Goal: Task Accomplishment & Management: Complete application form

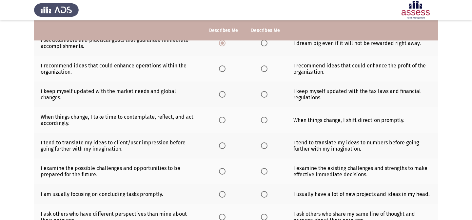
scroll to position [75, 0]
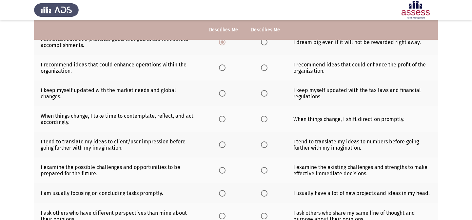
click at [220, 71] on span "Select an option" at bounding box center [222, 67] width 7 height 7
click at [220, 71] on input "Select an option" at bounding box center [222, 67] width 7 height 7
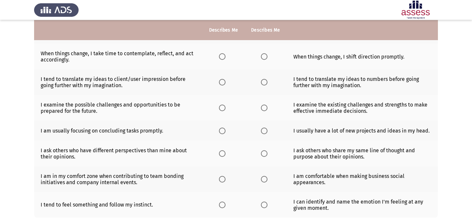
scroll to position [138, 0]
click at [265, 55] on span "Select an option" at bounding box center [264, 56] width 7 height 7
click at [265, 55] on input "Select an option" at bounding box center [264, 56] width 7 height 7
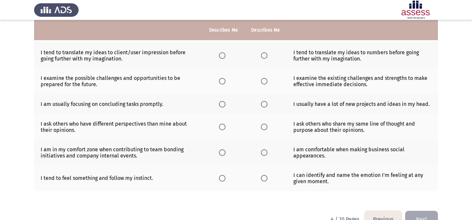
scroll to position [164, 0]
click at [267, 55] on span "Select an option" at bounding box center [264, 55] width 7 height 7
click at [267, 55] on input "Select an option" at bounding box center [264, 55] width 7 height 7
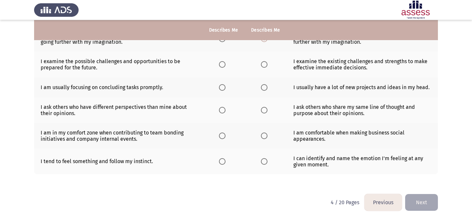
click at [267, 66] on span "Select an option" at bounding box center [264, 64] width 7 height 7
click at [267, 66] on input "Select an option" at bounding box center [264, 64] width 7 height 7
click at [220, 88] on span "Select an option" at bounding box center [222, 87] width 7 height 7
click at [220, 88] on input "Select an option" at bounding box center [222, 87] width 7 height 7
click at [225, 108] on span "Select an option" at bounding box center [222, 110] width 7 height 7
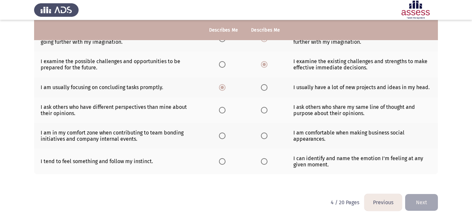
click at [225, 108] on input "Select an option" at bounding box center [222, 110] width 7 height 7
click at [223, 133] on span "Select an option" at bounding box center [222, 135] width 7 height 7
click at [223, 133] on input "Select an option" at bounding box center [222, 135] width 7 height 7
click at [223, 159] on span "Select an option" at bounding box center [222, 161] width 7 height 7
click at [223, 159] on input "Select an option" at bounding box center [222, 161] width 7 height 7
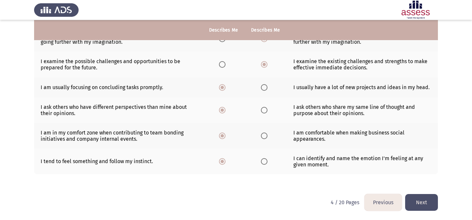
click at [423, 199] on button "Next" at bounding box center [422, 202] width 33 height 17
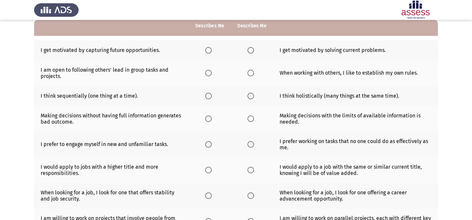
scroll to position [67, 0]
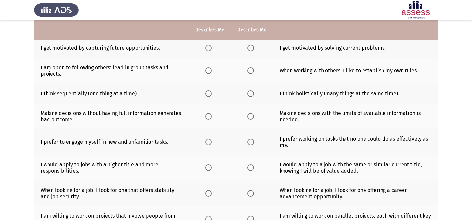
click at [251, 49] on span "Select an option" at bounding box center [251, 48] width 7 height 7
click at [251, 49] on input "Select an option" at bounding box center [251, 48] width 7 height 7
click at [210, 72] on span "Select an option" at bounding box center [208, 70] width 7 height 7
click at [210, 72] on input "Select an option" at bounding box center [208, 70] width 7 height 7
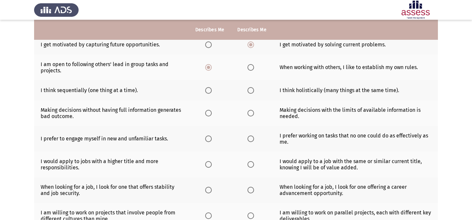
click at [248, 71] on th at bounding box center [252, 67] width 42 height 26
click at [248, 70] on span "Select an option" at bounding box center [251, 67] width 7 height 7
click at [248, 70] on input "Select an option" at bounding box center [251, 67] width 7 height 7
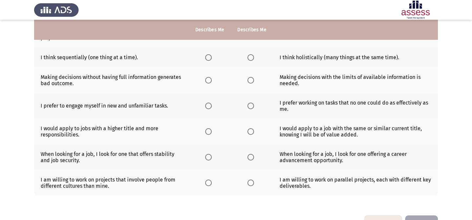
scroll to position [103, 0]
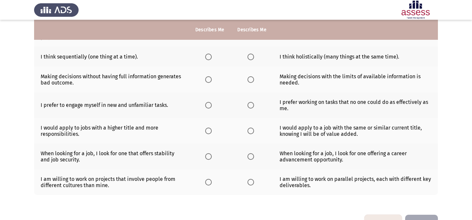
click at [253, 57] on span "Select an option" at bounding box center [251, 56] width 7 height 7
click at [253, 57] on input "Select an option" at bounding box center [251, 56] width 7 height 7
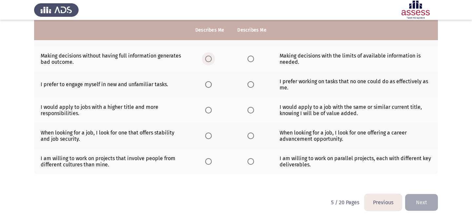
click at [210, 60] on span "Select an option" at bounding box center [208, 58] width 7 height 7
click at [210, 60] on input "Select an option" at bounding box center [208, 58] width 7 height 7
click at [206, 83] on th at bounding box center [210, 85] width 42 height 26
click at [210, 85] on span "Select an option" at bounding box center [208, 84] width 7 height 7
click at [210, 85] on input "Select an option" at bounding box center [208, 84] width 7 height 7
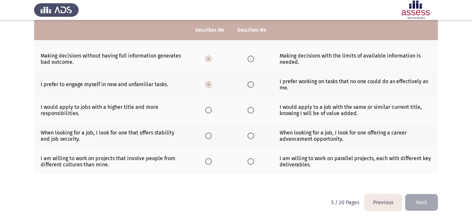
click at [251, 88] on th at bounding box center [252, 85] width 42 height 26
click at [251, 87] on span "Select an option" at bounding box center [251, 84] width 7 height 7
click at [251, 87] on input "Select an option" at bounding box center [251, 84] width 7 height 7
click at [211, 84] on span "Select an option" at bounding box center [208, 84] width 7 height 7
click at [211, 84] on input "Select an option" at bounding box center [208, 84] width 7 height 7
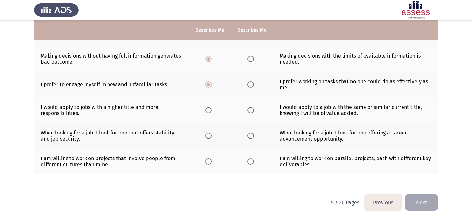
click at [208, 112] on span "Select an option" at bounding box center [208, 110] width 7 height 7
click at [208, 112] on input "Select an option" at bounding box center [208, 110] width 7 height 7
click at [250, 133] on span "Select an option" at bounding box center [251, 135] width 7 height 7
click at [250, 133] on input "Select an option" at bounding box center [251, 135] width 7 height 7
click at [252, 161] on span "Select an option" at bounding box center [251, 161] width 7 height 7
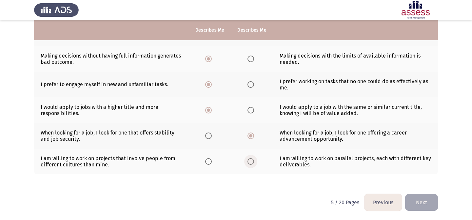
click at [252, 161] on input "Select an option" at bounding box center [251, 161] width 7 height 7
click at [419, 202] on button "Next" at bounding box center [422, 202] width 33 height 17
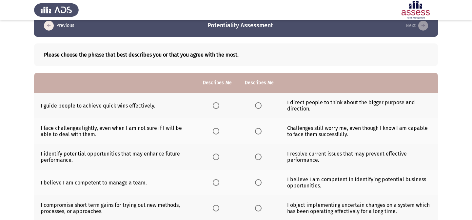
scroll to position [8, 0]
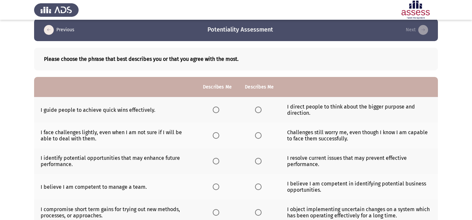
click at [214, 110] on span "Select an option" at bounding box center [216, 109] width 7 height 7
click at [214, 110] on input "Select an option" at bounding box center [216, 109] width 7 height 7
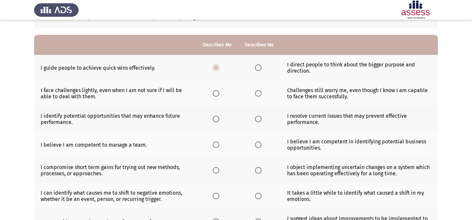
click at [215, 94] on span "Select an option" at bounding box center [216, 93] width 7 height 7
click at [215, 94] on input "Select an option" at bounding box center [216, 93] width 7 height 7
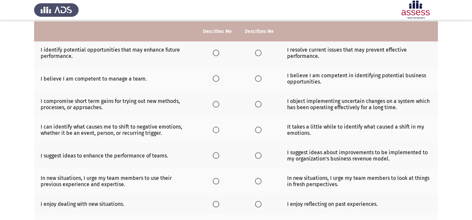
scroll to position [118, 0]
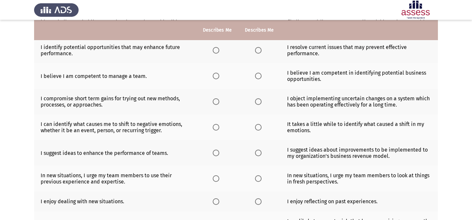
click at [254, 49] on th at bounding box center [260, 50] width 42 height 26
click at [256, 50] on span "Select an option" at bounding box center [258, 50] width 7 height 7
click at [256, 50] on input "Select an option" at bounding box center [258, 50] width 7 height 7
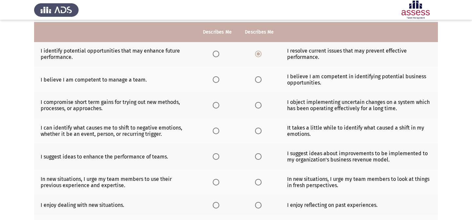
scroll to position [114, 0]
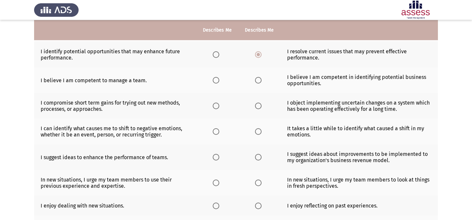
click at [217, 48] on th at bounding box center [218, 55] width 42 height 26
click at [217, 51] on span "Select an option" at bounding box center [216, 54] width 7 height 7
click at [217, 51] on input "Select an option" at bounding box center [216, 54] width 7 height 7
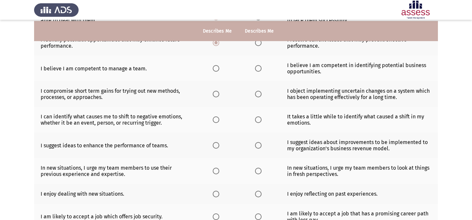
scroll to position [121, 0]
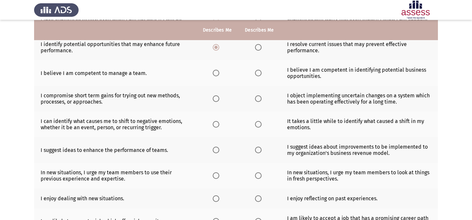
click at [217, 69] on th at bounding box center [218, 73] width 42 height 26
click at [217, 70] on span "Select an option" at bounding box center [216, 73] width 7 height 7
click at [217, 70] on input "Select an option" at bounding box center [216, 73] width 7 height 7
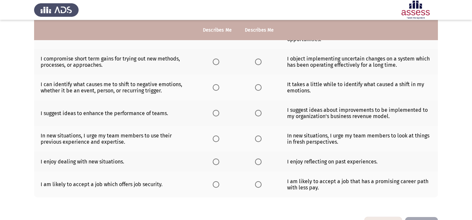
scroll to position [160, 0]
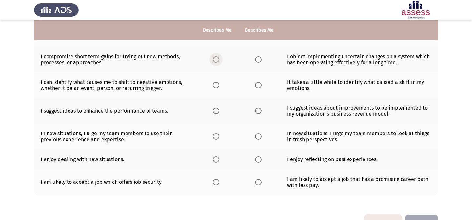
click at [217, 58] on span "Select an option" at bounding box center [216, 59] width 7 height 7
click at [217, 58] on input "Select an option" at bounding box center [216, 59] width 7 height 7
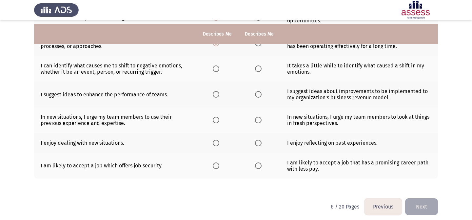
scroll to position [181, 0]
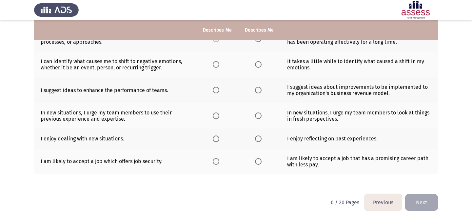
click at [216, 65] on span "Select an option" at bounding box center [216, 64] width 7 height 7
click at [216, 65] on input "Select an option" at bounding box center [216, 64] width 7 height 7
click at [220, 88] on label "Select an option" at bounding box center [217, 90] width 9 height 7
click at [220, 88] on input "Select an option" at bounding box center [216, 90] width 7 height 7
click at [213, 112] on th at bounding box center [218, 116] width 42 height 26
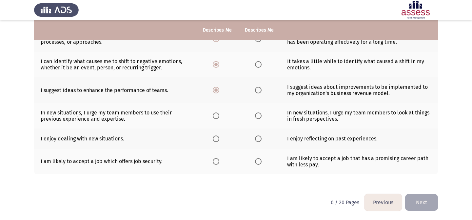
click at [217, 115] on span "Select an option" at bounding box center [216, 115] width 7 height 7
click at [217, 115] on input "Select an option" at bounding box center [216, 115] width 7 height 7
click at [215, 139] on span "Select an option" at bounding box center [216, 138] width 7 height 7
click at [215, 139] on input "Select an option" at bounding box center [216, 138] width 7 height 7
click at [261, 163] on span "Select an option" at bounding box center [258, 161] width 7 height 7
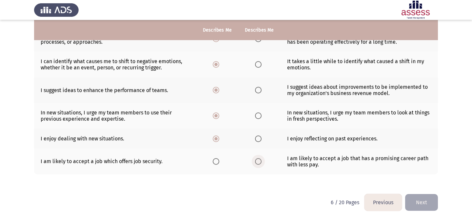
click at [261, 163] on input "Select an option" at bounding box center [258, 161] width 7 height 7
click at [420, 202] on button "Next" at bounding box center [422, 202] width 33 height 17
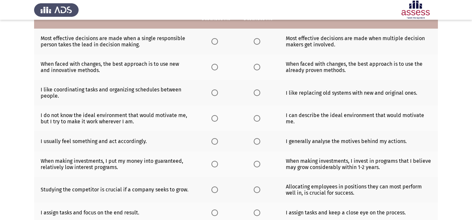
scroll to position [0, 0]
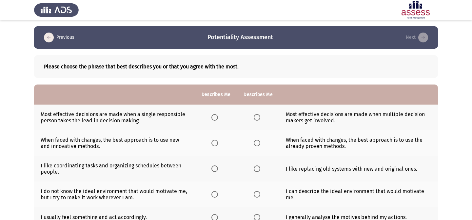
click at [214, 115] on span "Select an option" at bounding box center [215, 117] width 7 height 7
click at [214, 115] on input "Select an option" at bounding box center [215, 117] width 7 height 7
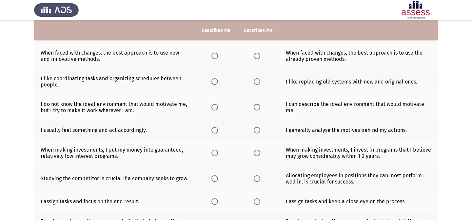
scroll to position [88, 0]
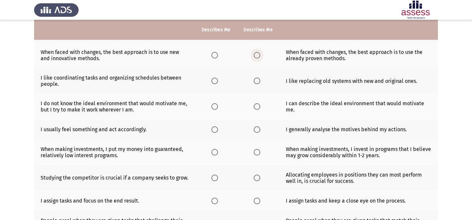
click at [255, 55] on span "Select an option" at bounding box center [257, 55] width 7 height 7
click at [255, 55] on input "Select an option" at bounding box center [257, 55] width 7 height 7
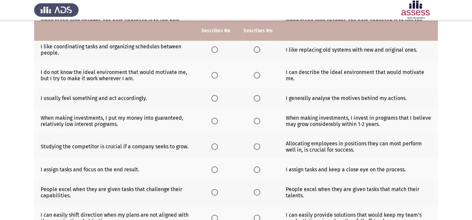
scroll to position [120, 0]
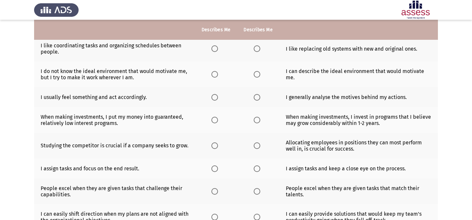
click at [217, 49] on span "Select an option" at bounding box center [215, 48] width 7 height 7
click at [217, 49] on input "Select an option" at bounding box center [215, 48] width 7 height 7
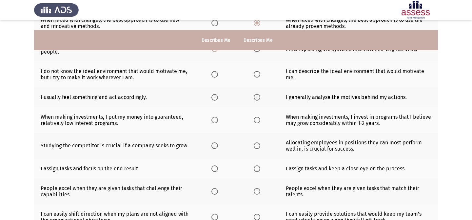
scroll to position [140, 0]
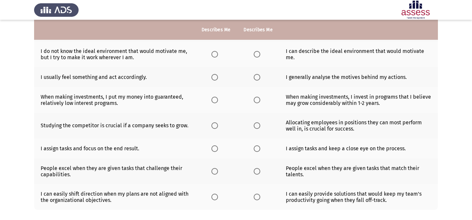
click at [255, 56] on span "Select an option" at bounding box center [257, 54] width 7 height 7
click at [255, 56] on input "Select an option" at bounding box center [257, 54] width 7 height 7
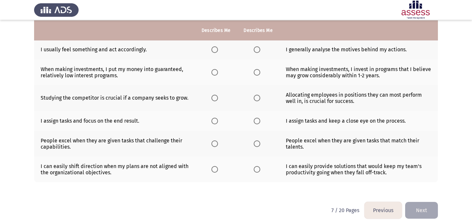
scroll to position [168, 0]
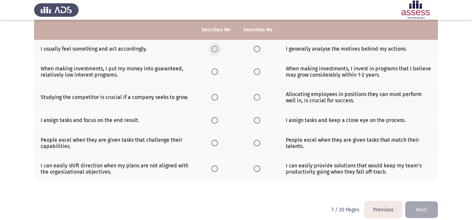
click at [213, 47] on span "Select an option" at bounding box center [215, 49] width 7 height 7
click at [213, 47] on input "Select an option" at bounding box center [215, 49] width 7 height 7
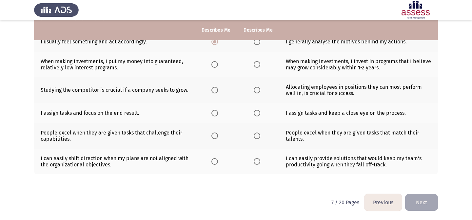
click at [215, 65] on span "Select an option" at bounding box center [215, 64] width 7 height 7
click at [215, 65] on input "Select an option" at bounding box center [215, 64] width 7 height 7
click at [262, 91] on label "Select an option" at bounding box center [258, 90] width 9 height 7
click at [261, 91] on input "Select an option" at bounding box center [257, 90] width 7 height 7
click at [257, 115] on span "Select an option" at bounding box center [257, 113] width 7 height 7
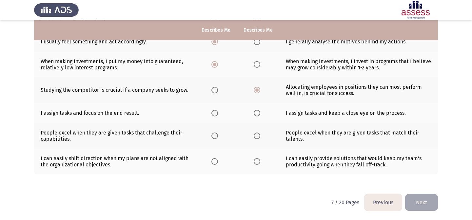
click at [257, 115] on input "Select an option" at bounding box center [257, 113] width 7 height 7
click at [216, 133] on span "Select an option" at bounding box center [215, 135] width 7 height 7
click at [216, 133] on input "Select an option" at bounding box center [215, 135] width 7 height 7
click at [216, 161] on span "Select an option" at bounding box center [215, 161] width 7 height 7
click at [216, 161] on input "Select an option" at bounding box center [215, 161] width 7 height 7
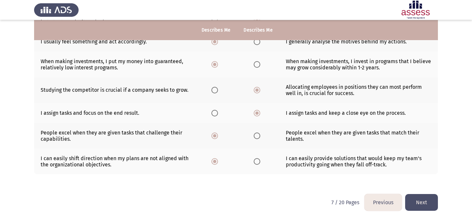
click at [424, 199] on button "Next" at bounding box center [422, 202] width 33 height 17
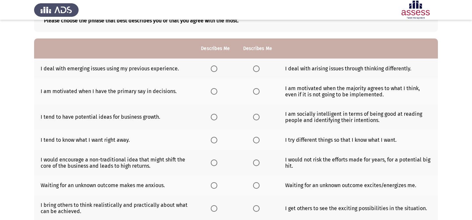
scroll to position [0, 0]
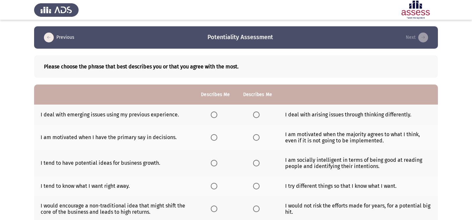
click at [214, 118] on th at bounding box center [216, 114] width 42 height 20
click at [215, 116] on span "Select an option" at bounding box center [214, 114] width 7 height 7
click at [215, 116] on input "Select an option" at bounding box center [214, 114] width 7 height 7
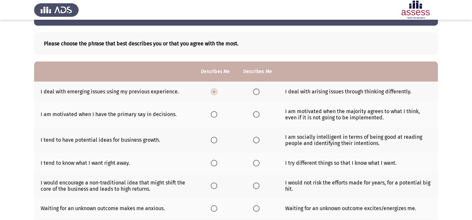
scroll to position [29, 0]
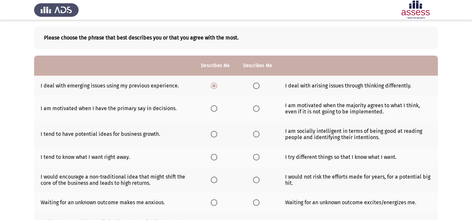
click at [215, 111] on span "Select an option" at bounding box center [214, 108] width 7 height 7
click at [215, 111] on input "Select an option" at bounding box center [214, 108] width 7 height 7
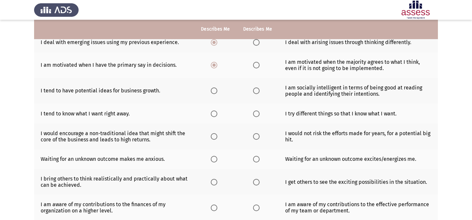
scroll to position [73, 0]
click at [258, 90] on span "Select an option" at bounding box center [256, 90] width 7 height 7
click at [258, 90] on input "Select an option" at bounding box center [256, 90] width 7 height 7
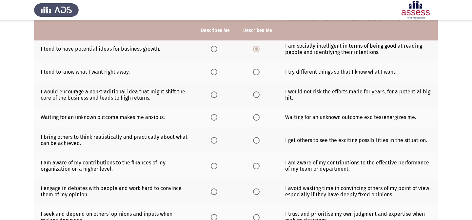
scroll to position [116, 0]
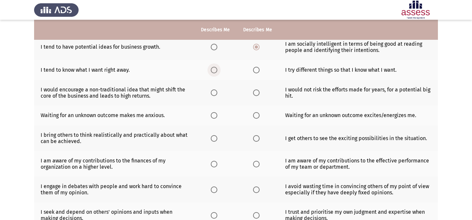
click at [215, 71] on span "Select an option" at bounding box center [214, 70] width 7 height 7
click at [215, 71] on input "Select an option" at bounding box center [214, 70] width 7 height 7
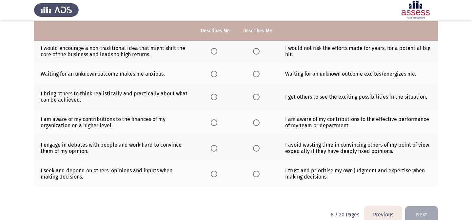
scroll to position [158, 0]
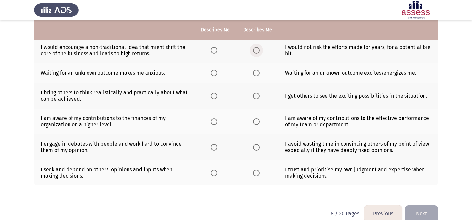
click at [260, 50] on label "Select an option" at bounding box center [257, 50] width 9 height 7
click at [260, 50] on input "Select an option" at bounding box center [256, 50] width 7 height 7
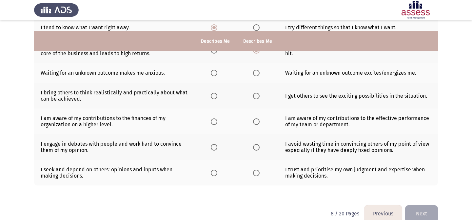
scroll to position [170, 0]
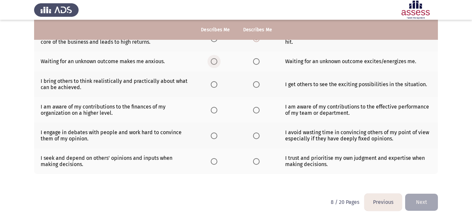
click at [216, 61] on span "Select an option" at bounding box center [214, 61] width 7 height 7
click at [216, 61] on input "Select an option" at bounding box center [214, 61] width 7 height 7
click at [259, 82] on span "Select an option" at bounding box center [256, 84] width 7 height 7
click at [259, 82] on input "Select an option" at bounding box center [256, 84] width 7 height 7
click at [213, 110] on span "Select an option" at bounding box center [214, 110] width 7 height 7
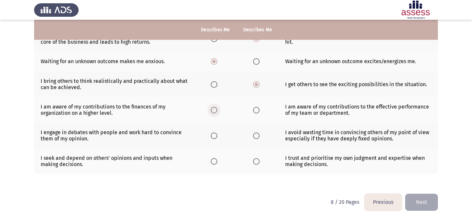
click at [213, 110] on input "Select an option" at bounding box center [214, 110] width 7 height 7
click at [257, 135] on span "Select an option" at bounding box center [256, 135] width 7 height 7
click at [257, 135] on input "Select an option" at bounding box center [256, 135] width 7 height 7
click at [256, 162] on span "Select an option" at bounding box center [256, 161] width 7 height 7
click at [256, 162] on input "Select an option" at bounding box center [256, 161] width 7 height 7
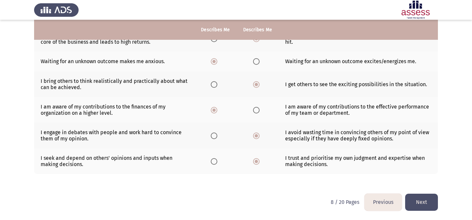
click at [422, 196] on button "Next" at bounding box center [422, 201] width 33 height 17
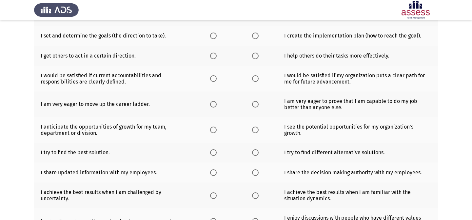
scroll to position [0, 0]
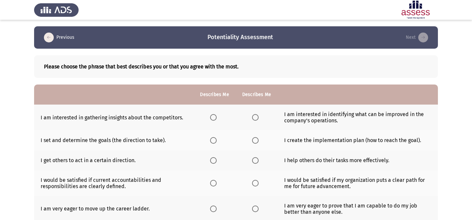
click at [261, 117] on th at bounding box center [257, 117] width 42 height 26
click at [257, 117] on span "Select an option" at bounding box center [255, 117] width 7 height 7
click at [257, 117] on input "Select an option" at bounding box center [255, 117] width 7 height 7
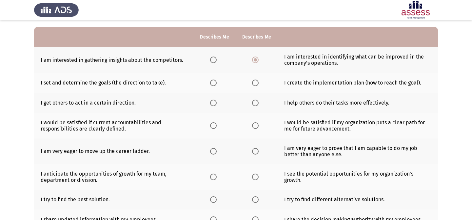
scroll to position [58, 0]
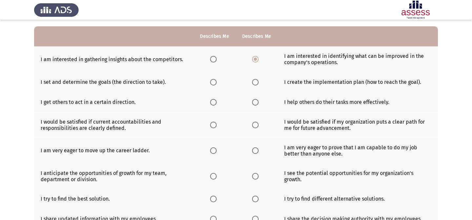
click at [249, 80] on th at bounding box center [257, 82] width 42 height 20
click at [255, 82] on span "Select an option" at bounding box center [255, 82] width 7 height 7
click at [255, 82] on input "Select an option" at bounding box center [255, 82] width 7 height 7
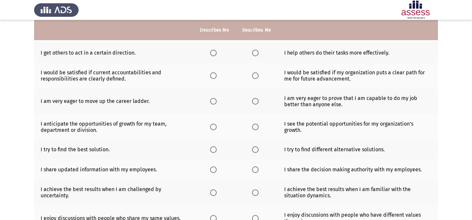
scroll to position [108, 0]
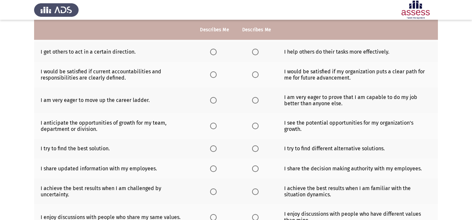
click at [256, 54] on span "Select an option" at bounding box center [255, 52] width 7 height 7
click at [256, 54] on input "Select an option" at bounding box center [255, 52] width 7 height 7
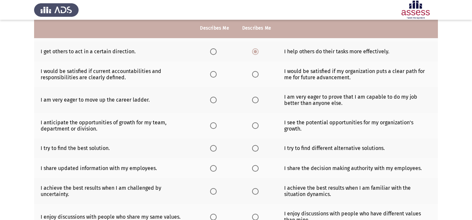
scroll to position [107, 0]
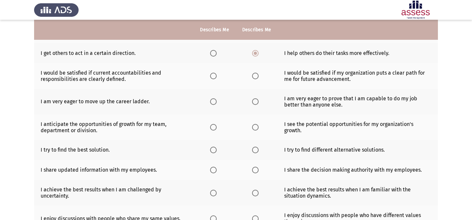
click at [215, 78] on span "Select an option" at bounding box center [213, 76] width 7 height 7
click at [215, 78] on input "Select an option" at bounding box center [213, 76] width 7 height 7
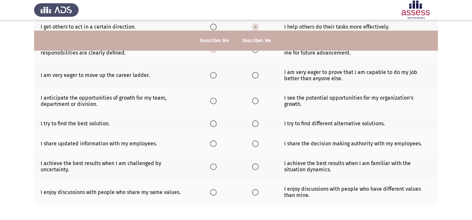
scroll to position [127, 0]
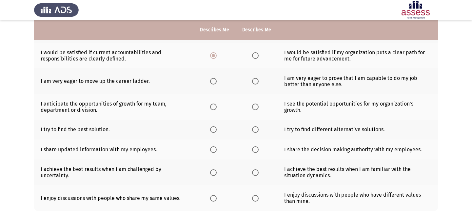
click at [248, 54] on th at bounding box center [257, 56] width 42 height 26
click at [254, 55] on span "Select an option" at bounding box center [255, 55] width 7 height 7
click at [254, 55] on input "Select an option" at bounding box center [255, 55] width 7 height 7
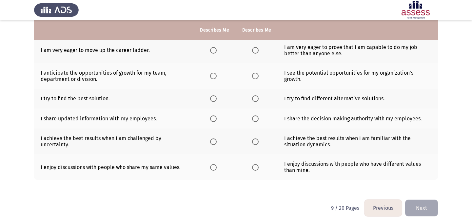
scroll to position [158, 0]
click at [212, 47] on mat-radio-button "Select an option" at bounding box center [214, 50] width 9 height 7
click at [215, 48] on span "Select an option" at bounding box center [213, 50] width 7 height 7
click at [215, 48] on input "Select an option" at bounding box center [213, 50] width 7 height 7
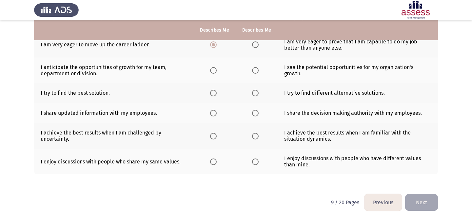
click at [208, 71] on th at bounding box center [215, 70] width 42 height 26
click at [219, 72] on label "Select an option" at bounding box center [214, 70] width 9 height 7
click at [217, 72] on input "Select an option" at bounding box center [213, 70] width 7 height 7
click at [215, 96] on th at bounding box center [215, 93] width 42 height 20
click at [213, 95] on span "Select an option" at bounding box center [213, 93] width 7 height 7
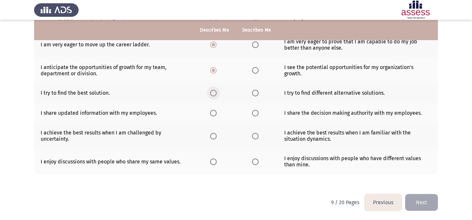
click at [213, 95] on input "Select an option" at bounding box center [213, 93] width 7 height 7
click at [212, 113] on span "Select an option" at bounding box center [213, 113] width 7 height 7
click at [212, 113] on input "Select an option" at bounding box center [213, 113] width 7 height 7
click at [211, 134] on span "Select an option" at bounding box center [213, 136] width 7 height 7
click at [211, 134] on input "Select an option" at bounding box center [213, 136] width 7 height 7
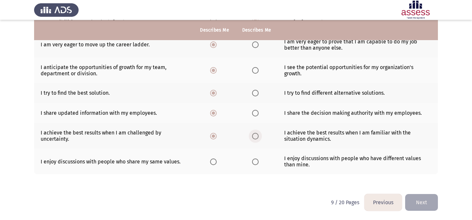
click at [257, 135] on span "Select an option" at bounding box center [255, 136] width 7 height 7
click at [257, 135] on input "Select an option" at bounding box center [255, 136] width 7 height 7
click at [215, 162] on span "Select an option" at bounding box center [213, 161] width 7 height 7
click at [215, 162] on input "Select an option" at bounding box center [213, 161] width 7 height 7
click at [433, 197] on button "Next" at bounding box center [422, 202] width 33 height 17
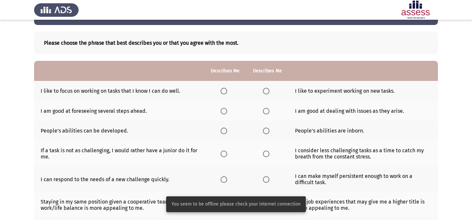
scroll to position [0, 0]
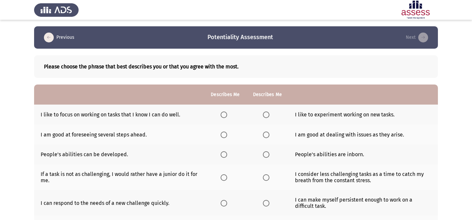
click at [464, 70] on app-assessment-container "Previous Potentiality Assessment Next Please choose the phrase that best descri…" at bounding box center [236, 194] width 472 height 337
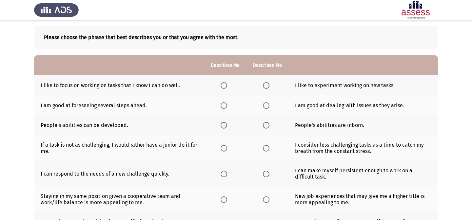
click at [221, 87] on span "Select an option" at bounding box center [224, 85] width 7 height 7
click at [221, 87] on input "Select an option" at bounding box center [224, 85] width 7 height 7
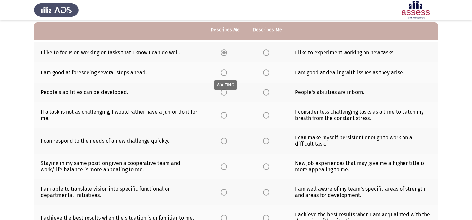
click at [225, 74] on span "Select an option" at bounding box center [224, 72] width 7 height 7
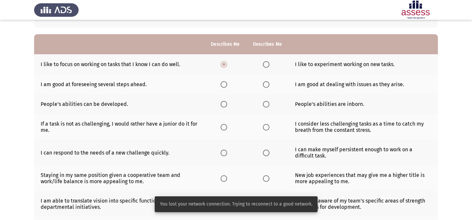
scroll to position [48, 0]
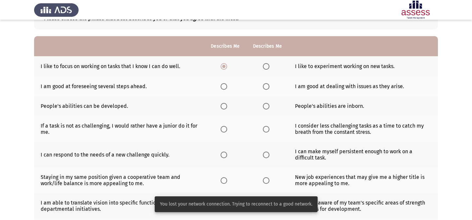
click at [226, 84] on span "Select an option" at bounding box center [224, 86] width 7 height 7
click at [226, 84] on input "Select an option" at bounding box center [224, 86] width 7 height 7
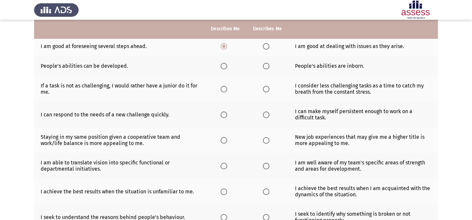
scroll to position [90, 0]
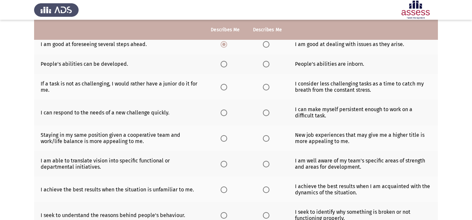
click at [223, 66] on span "Select an option" at bounding box center [224, 64] width 7 height 7
click at [223, 66] on input "Select an option" at bounding box center [224, 64] width 7 height 7
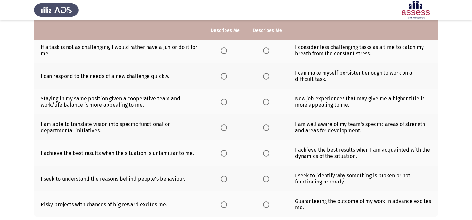
scroll to position [127, 0]
click at [224, 48] on span "Select an option" at bounding box center [224, 50] width 7 height 7
click at [224, 48] on input "Select an option" at bounding box center [224, 50] width 7 height 7
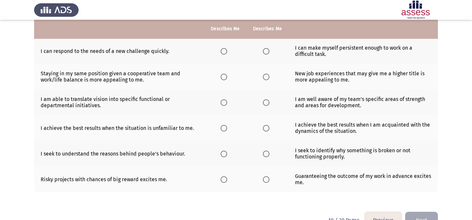
scroll to position [149, 0]
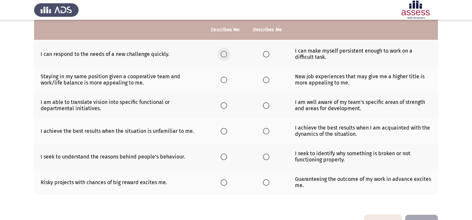
click at [222, 51] on span "Select an option" at bounding box center [224, 54] width 7 height 7
click at [222, 51] on input "Select an option" at bounding box center [224, 54] width 7 height 7
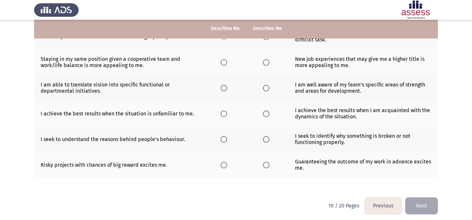
scroll to position [167, 0]
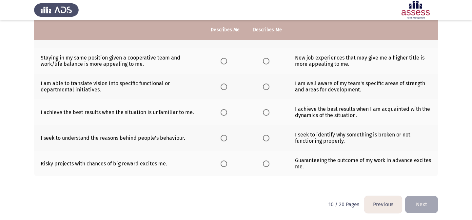
click at [267, 59] on span "Select an option" at bounding box center [266, 61] width 7 height 7
click at [267, 59] on input "Select an option" at bounding box center [266, 61] width 7 height 7
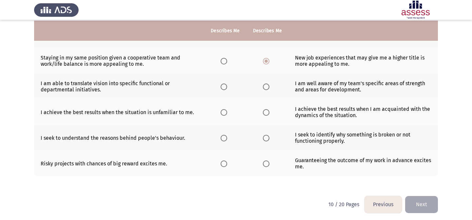
scroll to position [170, 0]
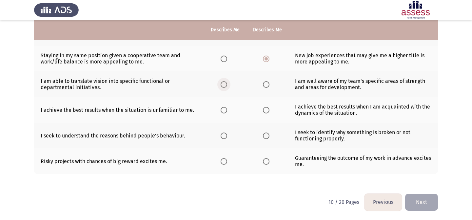
click at [223, 82] on span "Select an option" at bounding box center [224, 84] width 7 height 7
click at [223, 82] on input "Select an option" at bounding box center [224, 84] width 7 height 7
click at [265, 110] on span "Select an option" at bounding box center [266, 110] width 7 height 7
click at [265, 110] on input "Select an option" at bounding box center [266, 110] width 7 height 7
click at [267, 138] on span "Select an option" at bounding box center [266, 135] width 7 height 7
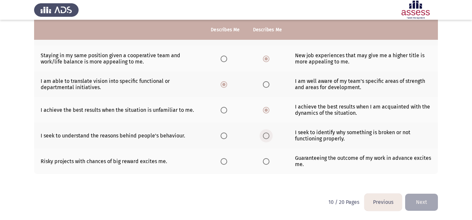
click at [267, 138] on input "Select an option" at bounding box center [266, 135] width 7 height 7
click at [223, 162] on span "Select an option" at bounding box center [224, 161] width 7 height 7
click at [223, 162] on input "Select an option" at bounding box center [224, 161] width 7 height 7
click at [432, 202] on button "Next" at bounding box center [422, 201] width 33 height 17
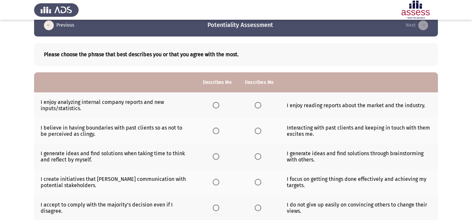
scroll to position [14, 0]
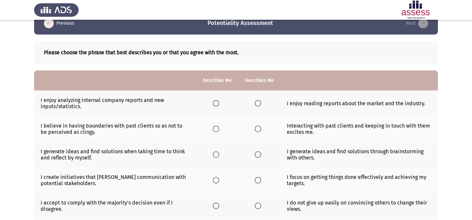
click at [216, 106] on span "Select an option" at bounding box center [216, 103] width 7 height 7
click at [216, 106] on input "Select an option" at bounding box center [216, 103] width 7 height 7
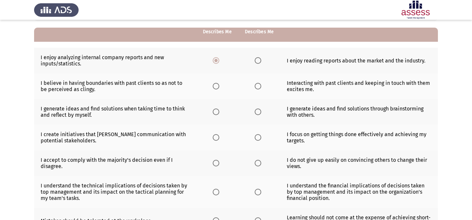
scroll to position [62, 0]
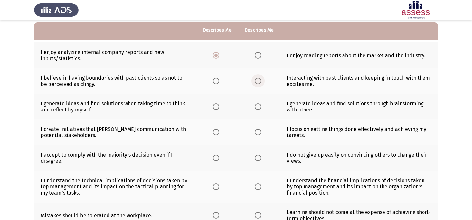
click at [260, 82] on span "Select an option" at bounding box center [258, 80] width 7 height 7
click at [260, 82] on input "Select an option" at bounding box center [258, 80] width 7 height 7
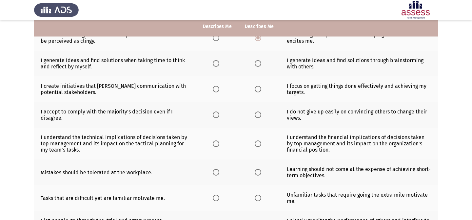
scroll to position [107, 0]
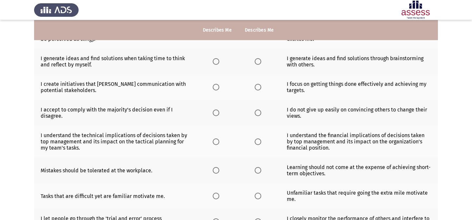
click at [218, 59] on span "Select an option" at bounding box center [216, 61] width 7 height 7
click at [218, 59] on input "Select an option" at bounding box center [216, 61] width 7 height 7
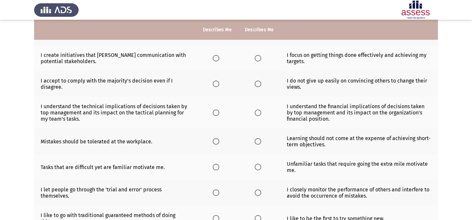
scroll to position [137, 0]
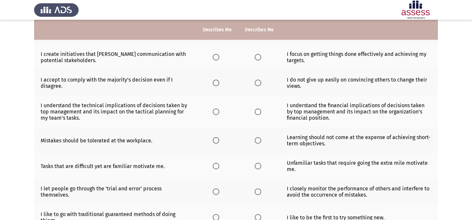
click at [215, 59] on span "Select an option" at bounding box center [216, 57] width 7 height 7
click at [215, 59] on input "Select an option" at bounding box center [216, 57] width 7 height 7
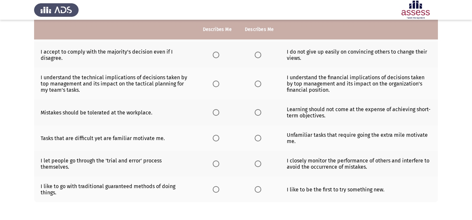
scroll to position [165, 0]
click at [215, 54] on span "Select an option" at bounding box center [216, 54] width 7 height 7
click at [215, 54] on input "Select an option" at bounding box center [216, 54] width 7 height 7
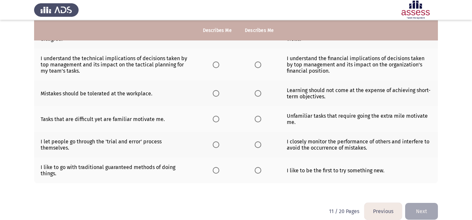
scroll to position [184, 0]
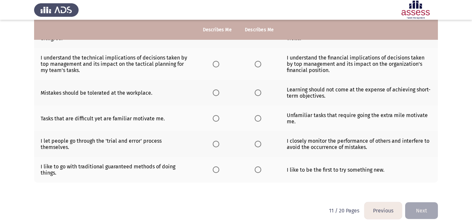
click at [218, 64] on span "Select an option" at bounding box center [216, 64] width 7 height 7
click at [218, 64] on input "Select an option" at bounding box center [216, 64] width 7 height 7
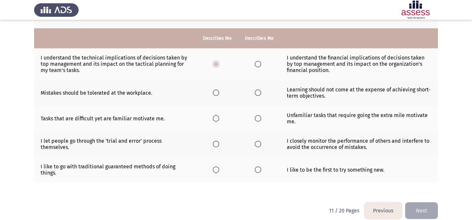
scroll to position [193, 0]
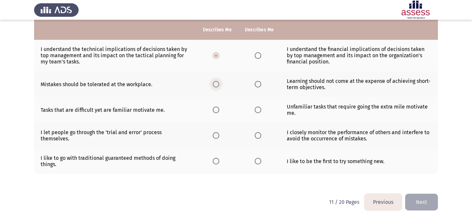
click at [217, 87] on span "Select an option" at bounding box center [216, 84] width 7 height 7
click at [217, 87] on input "Select an option" at bounding box center [216, 84] width 7 height 7
click at [216, 112] on span "Select an option" at bounding box center [216, 109] width 7 height 7
click at [216, 112] on input "Select an option" at bounding box center [216, 109] width 7 height 7
click at [260, 111] on span "Select an option" at bounding box center [258, 109] width 7 height 7
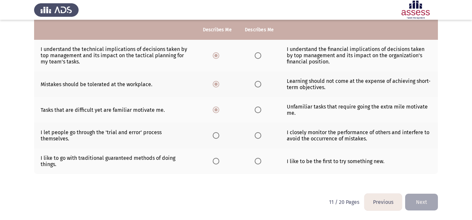
click at [260, 111] on input "Select an option" at bounding box center [258, 109] width 7 height 7
click at [214, 135] on span "Select an option" at bounding box center [216, 135] width 7 height 7
click at [214, 135] on input "Select an option" at bounding box center [216, 135] width 7 height 7
click at [260, 136] on span "Select an option" at bounding box center [258, 135] width 7 height 7
click at [260, 136] on input "Select an option" at bounding box center [258, 135] width 7 height 7
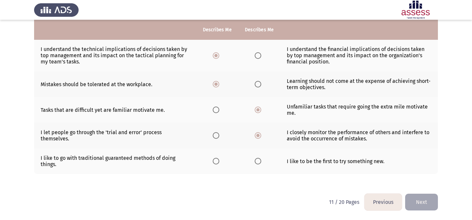
click at [218, 163] on span "Select an option" at bounding box center [216, 160] width 7 height 7
click at [218, 163] on input "Select an option" at bounding box center [216, 160] width 7 height 7
click at [418, 199] on button "Next" at bounding box center [422, 201] width 33 height 17
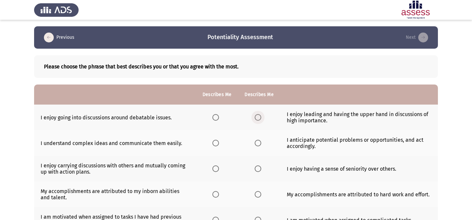
click at [257, 117] on span "Select an option" at bounding box center [258, 117] width 7 height 7
click at [257, 117] on input "Select an option" at bounding box center [258, 117] width 7 height 7
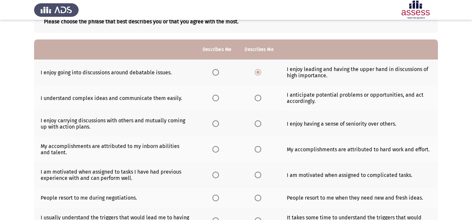
scroll to position [47, 0]
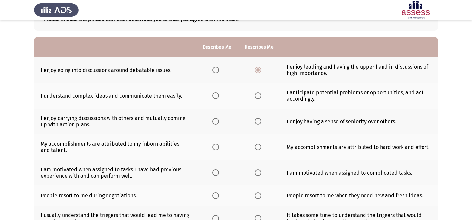
click at [217, 94] on span "Select an option" at bounding box center [216, 95] width 7 height 7
click at [217, 94] on input "Select an option" at bounding box center [216, 95] width 7 height 7
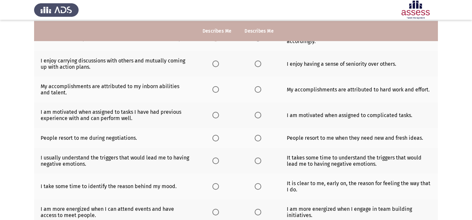
scroll to position [106, 0]
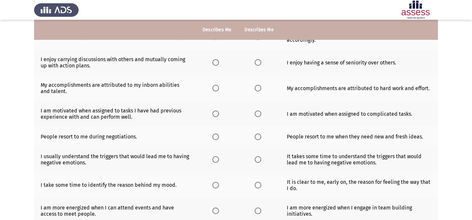
click at [216, 64] on span "Select an option" at bounding box center [216, 62] width 7 height 7
click at [216, 64] on input "Select an option" at bounding box center [216, 62] width 7 height 7
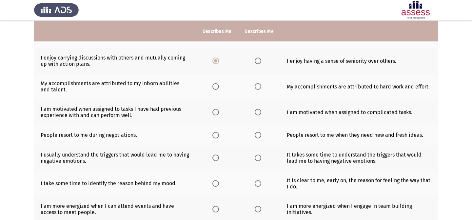
scroll to position [130, 0]
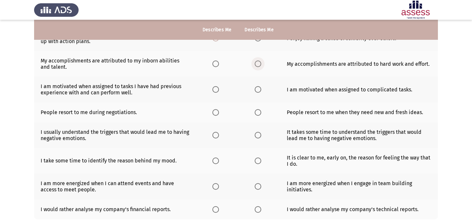
click at [260, 65] on span "Select an option" at bounding box center [258, 63] width 7 height 7
click at [260, 65] on input "Select an option" at bounding box center [258, 63] width 7 height 7
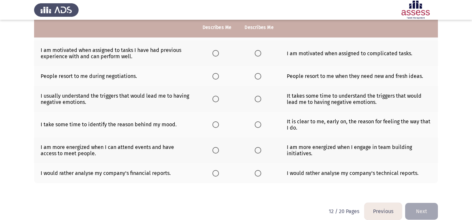
scroll to position [168, 0]
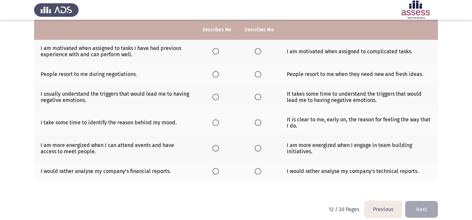
click at [217, 52] on span "Select an option" at bounding box center [216, 51] width 7 height 7
click at [217, 52] on input "Select an option" at bounding box center [216, 51] width 7 height 7
click at [259, 52] on span "Select an option" at bounding box center [258, 51] width 7 height 7
click at [259, 52] on input "Select an option" at bounding box center [258, 51] width 7 height 7
click at [216, 74] on span "Select an option" at bounding box center [216, 74] width 7 height 7
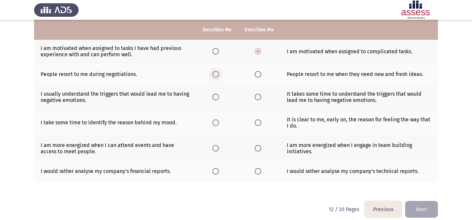
click at [216, 74] on input "Select an option" at bounding box center [216, 74] width 7 height 7
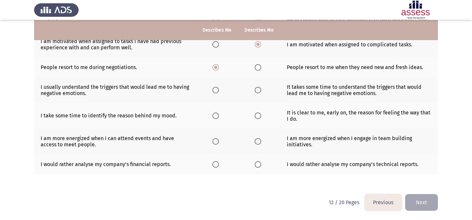
drag, startPoint x: 99, startPoint y: 94, endPoint x: 53, endPoint y: 89, distance: 46.3
click at [53, 89] on td "I usually understand the triggers that would lead me to having negative emotion…" at bounding box center [115, 90] width 162 height 26
click at [215, 91] on span "Select an option" at bounding box center [216, 90] width 7 height 7
click at [215, 91] on input "Select an option" at bounding box center [216, 90] width 7 height 7
click at [212, 115] on th at bounding box center [217, 116] width 42 height 26
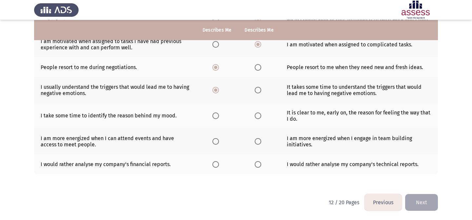
click at [218, 119] on th at bounding box center [217, 116] width 42 height 26
click at [218, 118] on span "Select an option" at bounding box center [216, 115] width 7 height 7
click at [218, 118] on input "Select an option" at bounding box center [216, 115] width 7 height 7
click at [218, 142] on span "Select an option" at bounding box center [216, 141] width 7 height 7
click at [218, 142] on input "Select an option" at bounding box center [216, 141] width 7 height 7
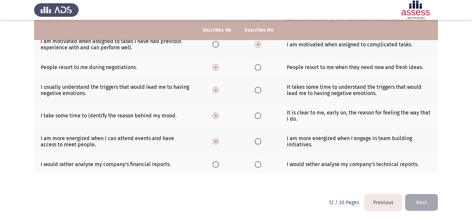
click at [257, 143] on span "Select an option" at bounding box center [258, 141] width 7 height 7
click at [257, 143] on input "Select an option" at bounding box center [258, 141] width 7 height 7
click at [256, 165] on span "Select an option" at bounding box center [258, 164] width 7 height 7
click at [256, 165] on input "Select an option" at bounding box center [258, 164] width 7 height 7
click at [427, 209] on button "Next" at bounding box center [422, 202] width 33 height 17
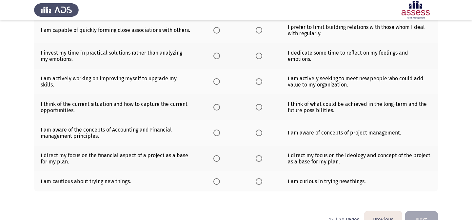
scroll to position [0, 0]
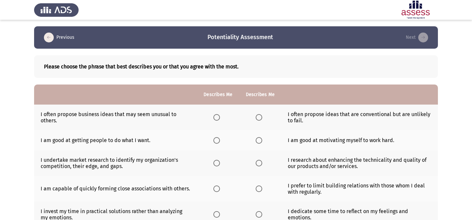
click at [260, 116] on span "Select an option" at bounding box center [259, 117] width 7 height 7
click at [260, 116] on input "Select an option" at bounding box center [259, 117] width 7 height 7
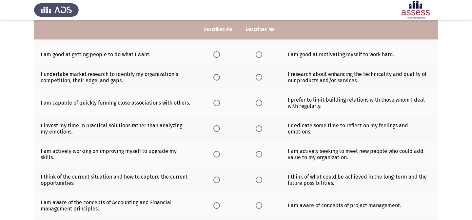
scroll to position [85, 0]
click at [235, 119] on th at bounding box center [218, 129] width 42 height 26
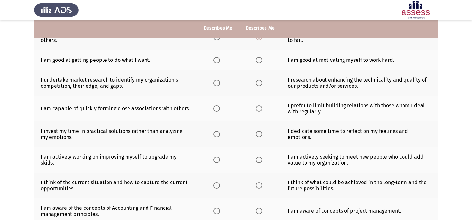
scroll to position [81, 0]
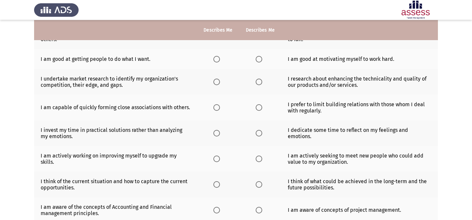
click at [256, 60] on span "Select an option" at bounding box center [259, 59] width 7 height 7
click at [256, 60] on input "Select an option" at bounding box center [259, 59] width 7 height 7
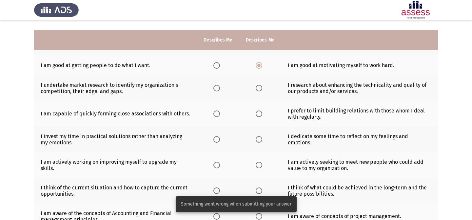
scroll to position [87, 0]
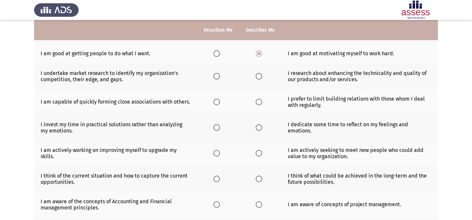
click at [259, 77] on span "Select an option" at bounding box center [259, 76] width 7 height 7
click at [259, 77] on input "Select an option" at bounding box center [259, 76] width 7 height 7
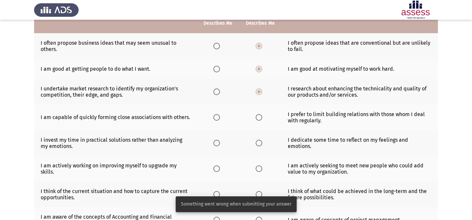
scroll to position [0, 0]
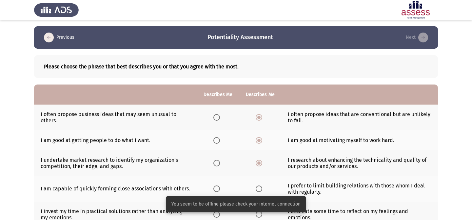
click at [415, 53] on div "Please choose the phrase that best describes you or that you agree with the mos…" at bounding box center [236, 206] width 404 height 314
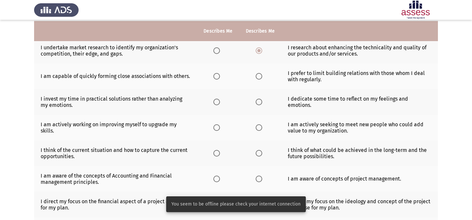
scroll to position [114, 0]
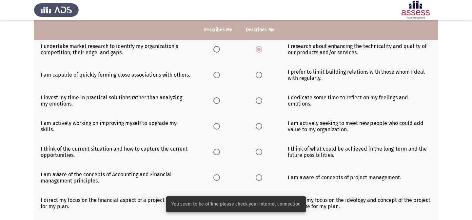
click at [217, 78] on span "Select an option" at bounding box center [217, 75] width 7 height 7
click at [217, 78] on input "Select an option" at bounding box center [217, 75] width 7 height 7
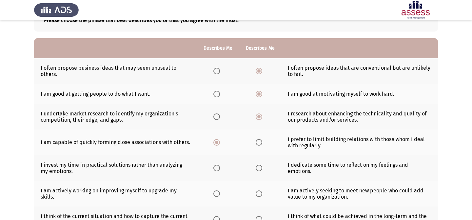
scroll to position [131, 0]
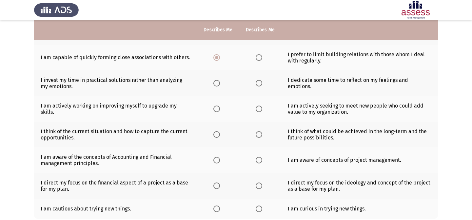
click at [213, 136] on th at bounding box center [218, 134] width 42 height 26
click at [216, 135] on span "Select an option" at bounding box center [217, 134] width 7 height 7
click at [216, 135] on input "Select an option" at bounding box center [217, 134] width 7 height 7
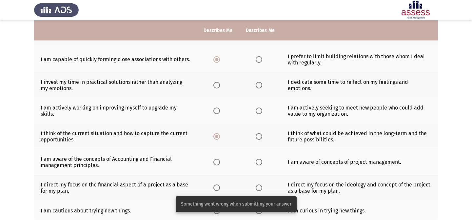
scroll to position [129, 0]
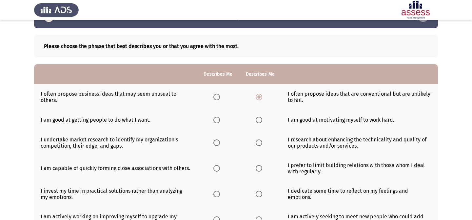
scroll to position [20, 0]
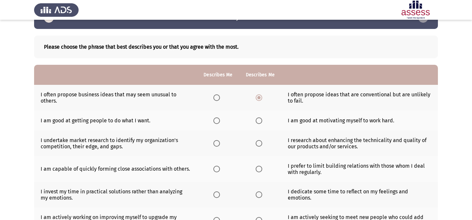
click at [258, 122] on span "Select an option" at bounding box center [259, 120] width 7 height 7
click at [258, 122] on input "Select an option" at bounding box center [259, 120] width 7 height 7
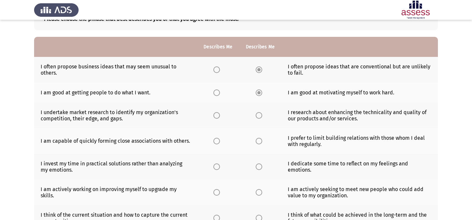
scroll to position [50, 0]
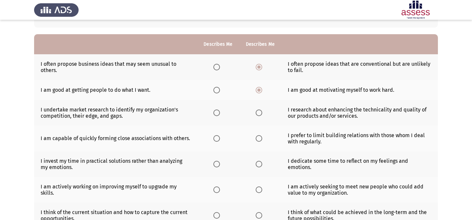
click at [256, 115] on span "Select an option" at bounding box center [259, 112] width 7 height 7
click at [256, 115] on input "Select an option" at bounding box center [259, 112] width 7 height 7
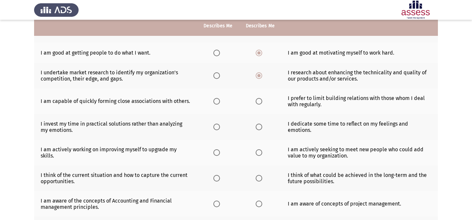
scroll to position [90, 0]
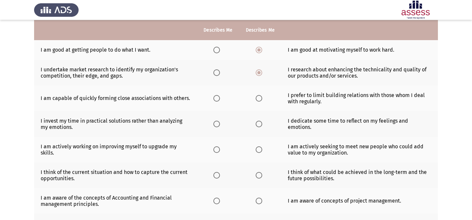
click at [255, 97] on th at bounding box center [261, 98] width 42 height 26
click at [260, 99] on span "Select an option" at bounding box center [259, 98] width 7 height 7
click at [260, 99] on input "Select an option" at bounding box center [259, 98] width 7 height 7
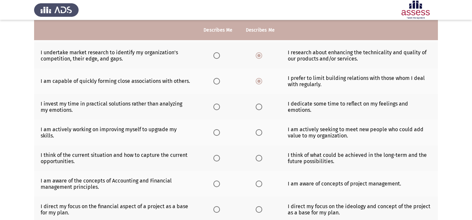
click at [219, 80] on span "Select an option" at bounding box center [217, 81] width 7 height 7
click at [219, 80] on input "Select an option" at bounding box center [217, 81] width 7 height 7
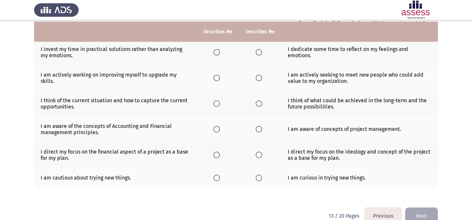
scroll to position [164, 0]
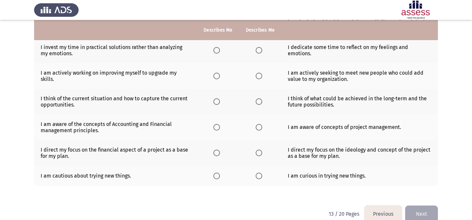
click at [214, 51] on span "Select an option" at bounding box center [217, 50] width 7 height 7
click at [214, 51] on input "Select an option" at bounding box center [217, 50] width 7 height 7
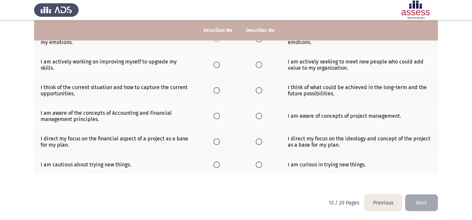
scroll to position [175, 0]
click at [215, 63] on span "Select an option" at bounding box center [217, 64] width 7 height 7
click at [215, 63] on input "Select an option" at bounding box center [217, 64] width 7 height 7
click at [259, 87] on span "Select an option" at bounding box center [259, 90] width 7 height 7
click at [259, 87] on input "Select an option" at bounding box center [259, 90] width 7 height 7
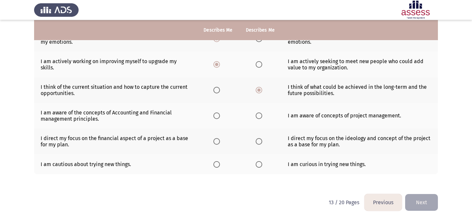
click at [258, 117] on span "Select an option" at bounding box center [259, 115] width 7 height 7
click at [258, 117] on input "Select an option" at bounding box center [259, 115] width 7 height 7
click at [258, 141] on span "Select an option" at bounding box center [259, 141] width 7 height 7
click at [258, 141] on input "Select an option" at bounding box center [259, 141] width 7 height 7
click at [261, 162] on span "Select an option" at bounding box center [259, 164] width 7 height 7
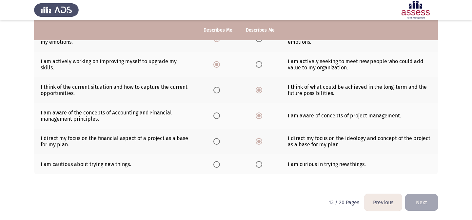
click at [261, 162] on input "Select an option" at bounding box center [259, 164] width 7 height 7
click at [215, 164] on span "Select an option" at bounding box center [217, 164] width 7 height 7
click at [215, 164] on input "Select an option" at bounding box center [217, 164] width 7 height 7
click at [417, 202] on button "Next" at bounding box center [422, 202] width 33 height 17
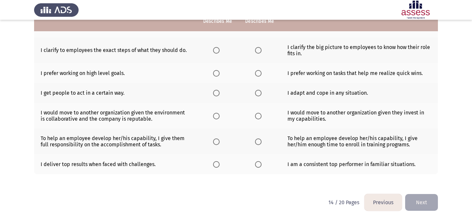
scroll to position [0, 0]
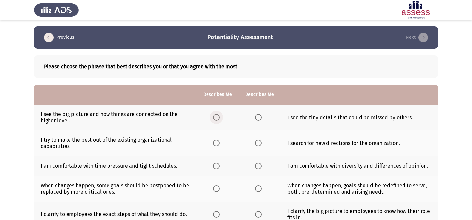
click at [218, 116] on span "Select an option" at bounding box center [216, 117] width 7 height 7
click at [218, 116] on input "Select an option" at bounding box center [216, 117] width 7 height 7
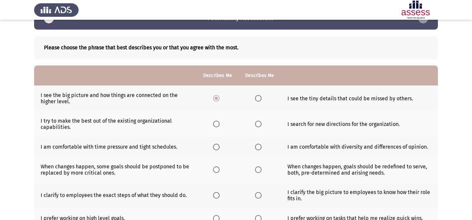
scroll to position [23, 0]
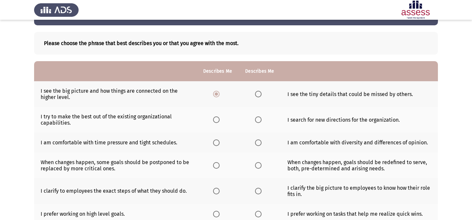
click at [217, 121] on span "Select an option" at bounding box center [216, 119] width 7 height 7
click at [217, 121] on input "Select an option" at bounding box center [216, 119] width 7 height 7
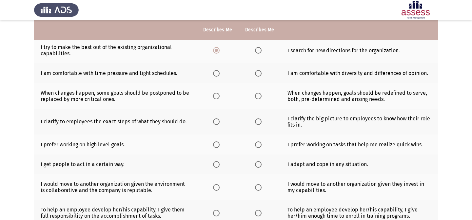
scroll to position [93, 0]
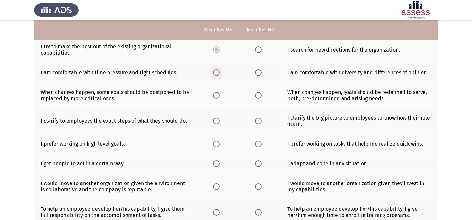
click at [215, 72] on span "Select an option" at bounding box center [216, 72] width 7 height 7
click at [215, 72] on input "Select an option" at bounding box center [216, 72] width 7 height 7
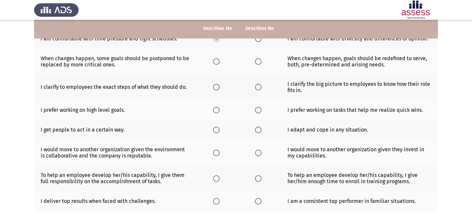
scroll to position [128, 0]
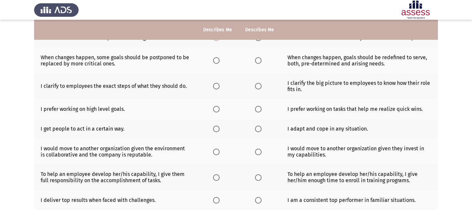
click at [219, 63] on span "Select an option" at bounding box center [216, 60] width 7 height 7
click at [219, 63] on input "Select an option" at bounding box center [216, 60] width 7 height 7
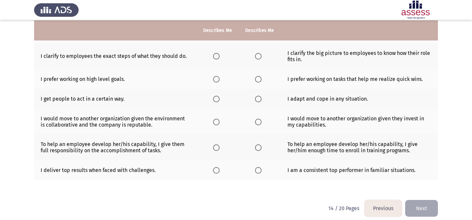
scroll to position [158, 0]
click at [263, 56] on label "Select an option" at bounding box center [259, 55] width 9 height 7
click at [262, 56] on input "Select an option" at bounding box center [258, 55] width 7 height 7
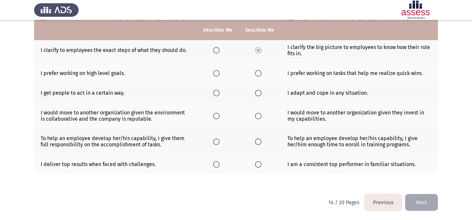
click at [279, 73] on th at bounding box center [260, 73] width 42 height 20
click at [262, 74] on label "Select an option" at bounding box center [259, 73] width 9 height 7
click at [262, 74] on input "Select an option" at bounding box center [258, 73] width 7 height 7
click at [257, 92] on span "Select an option" at bounding box center [258, 93] width 7 height 7
click at [257, 92] on input "Select an option" at bounding box center [258, 93] width 7 height 7
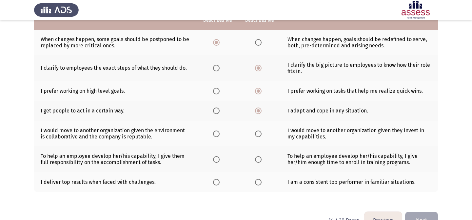
scroll to position [154, 0]
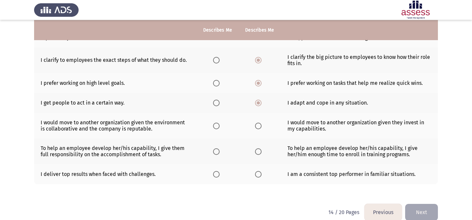
click at [219, 123] on span "Select an option" at bounding box center [216, 125] width 7 height 7
click at [219, 123] on input "Select an option" at bounding box center [216, 125] width 7 height 7
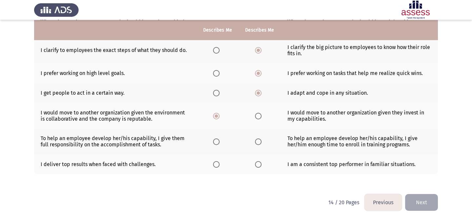
click at [216, 143] on span "Select an option" at bounding box center [216, 141] width 7 height 7
click at [216, 143] on input "Select an option" at bounding box center [216, 141] width 7 height 7
click at [216, 165] on span "Select an option" at bounding box center [216, 164] width 7 height 7
click at [216, 165] on input "Select an option" at bounding box center [216, 164] width 7 height 7
click at [427, 206] on button "Next" at bounding box center [422, 202] width 33 height 17
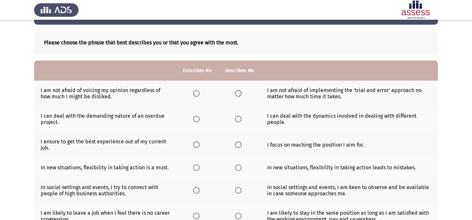
scroll to position [31, 0]
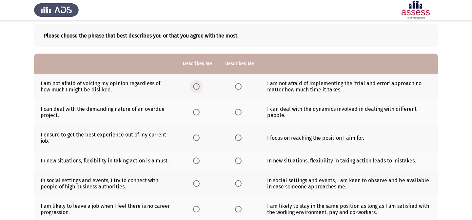
click at [197, 86] on span "Select an option" at bounding box center [196, 86] width 7 height 7
click at [197, 86] on input "Select an option" at bounding box center [196, 86] width 7 height 7
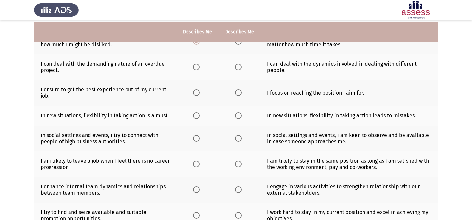
scroll to position [77, 0]
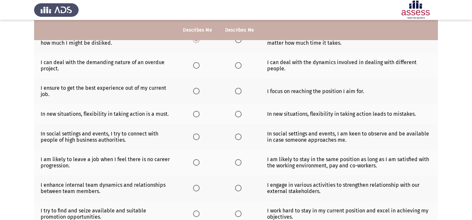
click at [201, 68] on label "Select an option" at bounding box center [197, 65] width 9 height 7
click at [200, 68] on input "Select an option" at bounding box center [196, 65] width 7 height 7
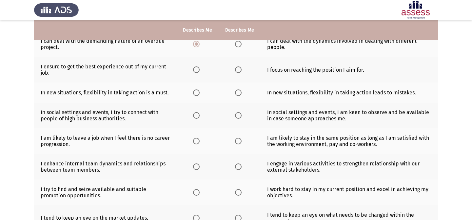
scroll to position [99, 0]
click at [194, 74] on th at bounding box center [198, 69] width 42 height 26
click at [197, 69] on span "Select an option" at bounding box center [196, 69] width 7 height 7
click at [197, 69] on input "Select an option" at bounding box center [196, 69] width 7 height 7
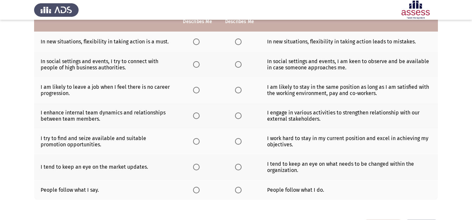
scroll to position [139, 0]
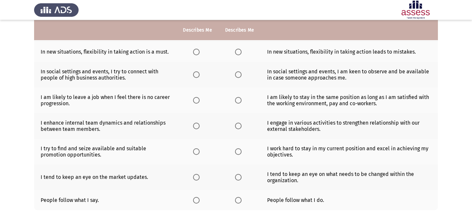
click at [199, 200] on span "Select an option" at bounding box center [196, 200] width 7 height 7
click at [199, 200] on input "Select an option" at bounding box center [196, 200] width 7 height 7
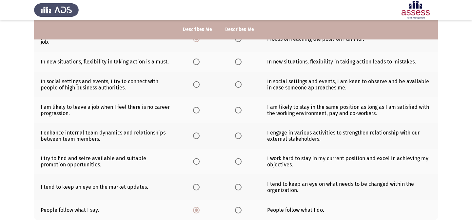
scroll to position [126, 0]
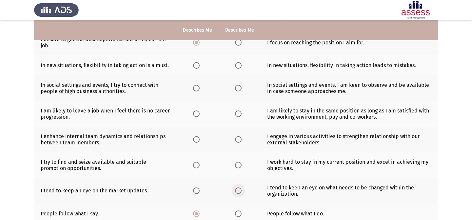
click at [238, 190] on span "Select an option" at bounding box center [238, 190] width 7 height 7
click at [238, 190] on input "Select an option" at bounding box center [238, 190] width 7 height 7
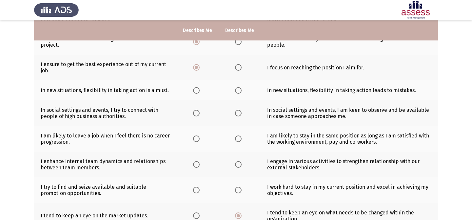
scroll to position [101, 0]
click at [199, 188] on span "Select an option" at bounding box center [196, 189] width 7 height 7
click at [199, 188] on input "Select an option" at bounding box center [196, 189] width 7 height 7
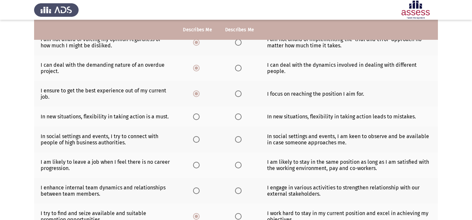
scroll to position [74, 0]
click at [193, 115] on span "Select an option" at bounding box center [196, 117] width 7 height 7
click at [193, 115] on input "Select an option" at bounding box center [196, 117] width 7 height 7
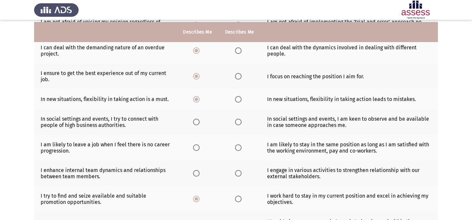
scroll to position [94, 0]
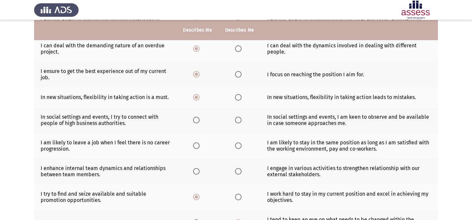
click at [196, 118] on span "Select an option" at bounding box center [196, 119] width 7 height 7
click at [196, 118] on input "Select an option" at bounding box center [196, 119] width 7 height 7
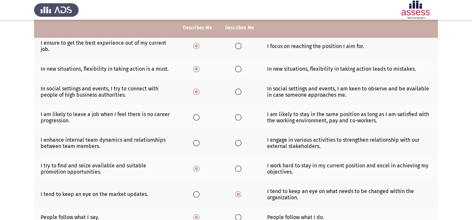
scroll to position [124, 0]
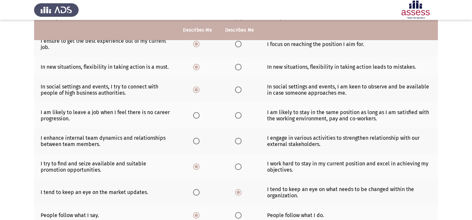
click at [195, 113] on span "Select an option" at bounding box center [196, 115] width 7 height 7
click at [195, 113] on input "Select an option" at bounding box center [196, 115] width 7 height 7
click at [195, 141] on span "Select an option" at bounding box center [196, 140] width 7 height 7
click at [195, 141] on input "Select an option" at bounding box center [196, 140] width 7 height 7
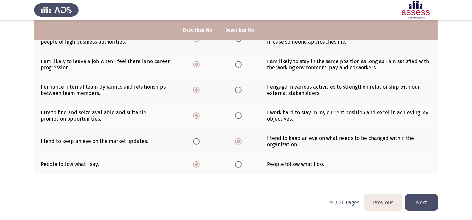
click at [416, 200] on button "Next" at bounding box center [422, 202] width 33 height 17
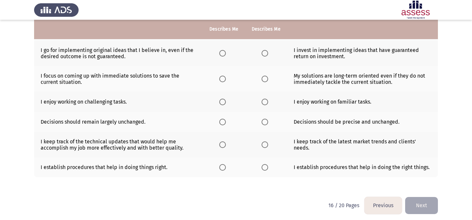
scroll to position [163, 0]
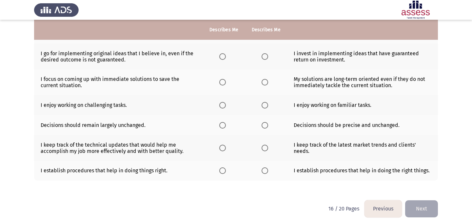
click at [224, 105] on span "Select an option" at bounding box center [223, 105] width 7 height 7
click at [224, 105] on input "Select an option" at bounding box center [223, 105] width 7 height 7
click at [262, 107] on span "Select an option" at bounding box center [265, 105] width 7 height 7
click at [262, 107] on input "Select an option" at bounding box center [265, 105] width 7 height 7
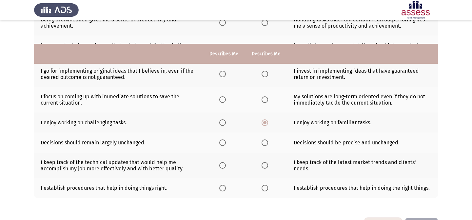
scroll to position [170, 0]
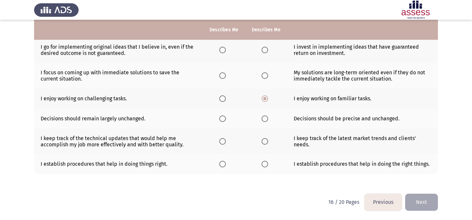
click at [267, 117] on span "Select an option" at bounding box center [265, 118] width 7 height 7
click at [267, 117] on input "Select an option" at bounding box center [265, 118] width 7 height 7
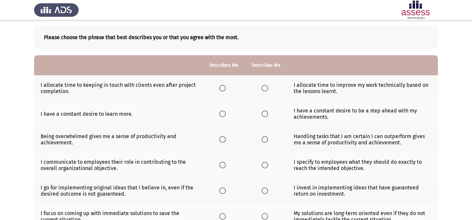
scroll to position [29, 0]
click at [267, 117] on span "Select an option" at bounding box center [265, 114] width 7 height 7
click at [267, 117] on input "Select an option" at bounding box center [265, 114] width 7 height 7
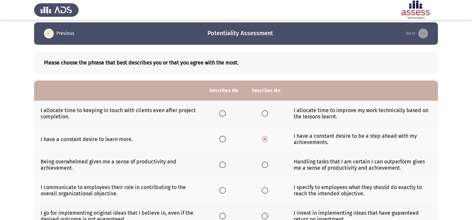
scroll to position [5, 0]
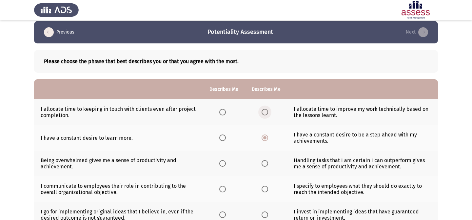
click at [265, 111] on span "Select an option" at bounding box center [265, 112] width 7 height 7
click at [265, 111] on input "Select an option" at bounding box center [265, 112] width 7 height 7
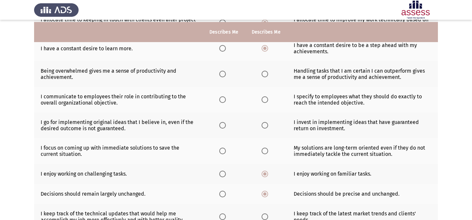
scroll to position [97, 0]
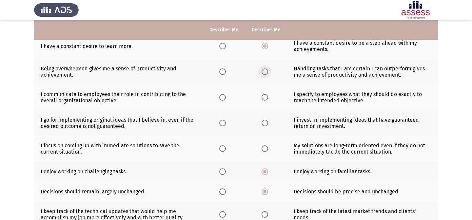
click at [262, 74] on span "Select an option" at bounding box center [265, 71] width 7 height 7
click at [262, 74] on input "Select an option" at bounding box center [265, 71] width 7 height 7
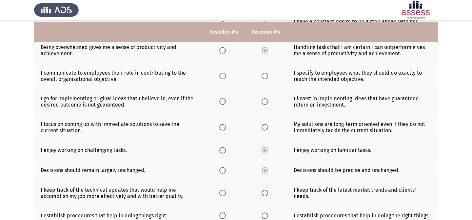
scroll to position [117, 0]
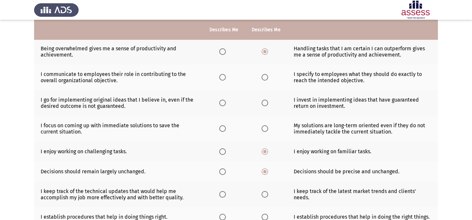
click at [268, 75] on label "Select an option" at bounding box center [266, 77] width 9 height 7
click at [268, 75] on input "Select an option" at bounding box center [265, 77] width 7 height 7
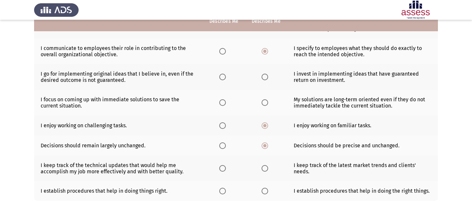
scroll to position [145, 0]
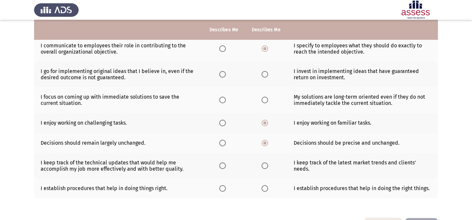
click at [267, 73] on span "Select an option" at bounding box center [265, 74] width 7 height 7
click at [267, 73] on input "Select an option" at bounding box center [265, 74] width 7 height 7
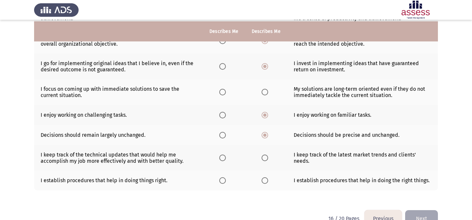
scroll to position [156, 0]
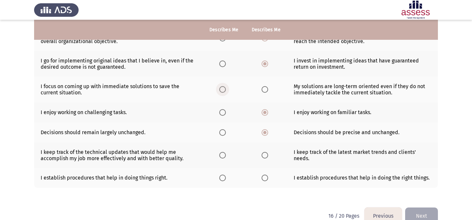
click at [222, 88] on span "Select an option" at bounding box center [223, 89] width 7 height 7
click at [222, 88] on input "Select an option" at bounding box center [223, 89] width 7 height 7
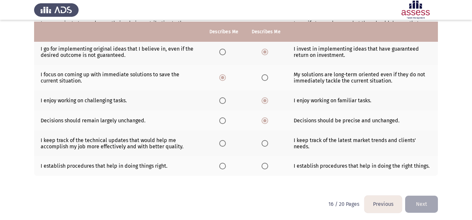
scroll to position [170, 0]
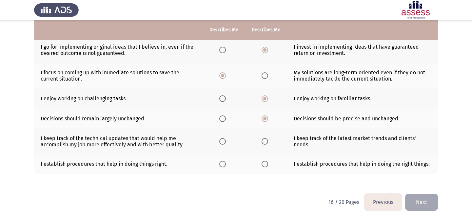
click at [227, 142] on label "Select an option" at bounding box center [224, 141] width 9 height 7
click at [226, 142] on input "Select an option" at bounding box center [223, 141] width 7 height 7
click at [226, 160] on span "Select an option" at bounding box center [223, 163] width 7 height 7
click at [226, 160] on input "Select an option" at bounding box center [223, 163] width 7 height 7
click at [433, 200] on button "Next" at bounding box center [422, 201] width 33 height 17
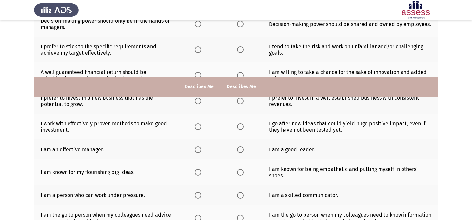
scroll to position [0, 0]
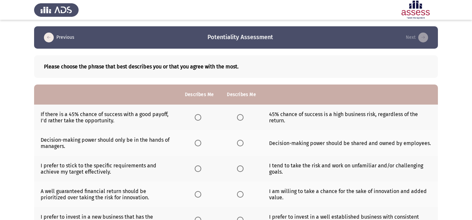
click at [238, 118] on span "Select an option" at bounding box center [240, 117] width 7 height 7
click at [238, 118] on input "Select an option" at bounding box center [240, 117] width 7 height 7
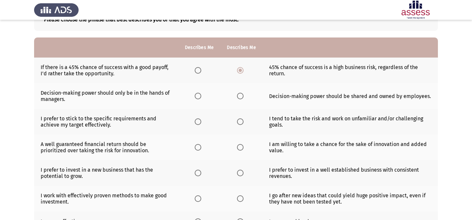
scroll to position [48, 0]
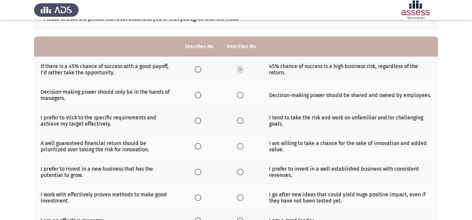
click at [195, 94] on span "Select an option" at bounding box center [198, 95] width 7 height 7
click at [195, 94] on input "Select an option" at bounding box center [198, 95] width 7 height 7
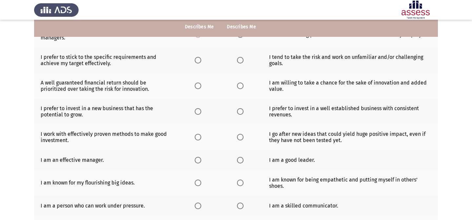
scroll to position [110, 0]
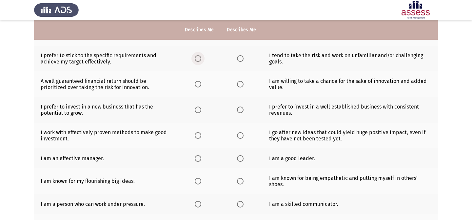
click at [200, 57] on span "Select an option" at bounding box center [198, 58] width 7 height 7
click at [200, 57] on input "Select an option" at bounding box center [198, 58] width 7 height 7
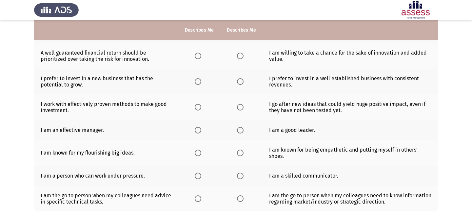
scroll to position [139, 0]
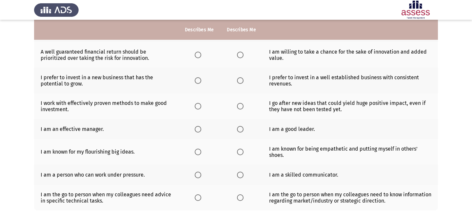
click at [238, 54] on span "Select an option" at bounding box center [240, 55] width 7 height 7
click at [238, 54] on input "Select an option" at bounding box center [240, 55] width 7 height 7
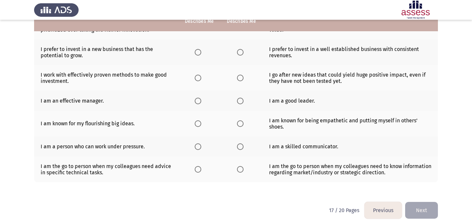
scroll to position [169, 0]
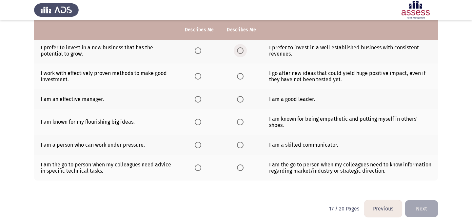
click at [240, 49] on span "Select an option" at bounding box center [240, 50] width 7 height 7
click at [240, 49] on input "Select an option" at bounding box center [240, 50] width 7 height 7
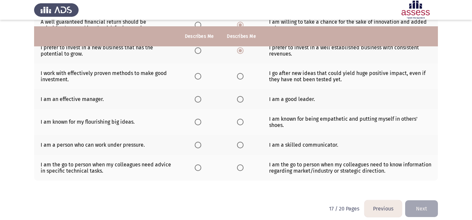
scroll to position [175, 0]
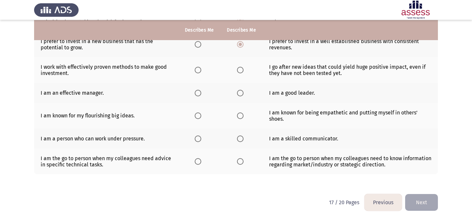
click at [198, 69] on span "Select an option" at bounding box center [198, 70] width 7 height 7
click at [198, 69] on input "Select an option" at bounding box center [198, 70] width 7 height 7
click at [249, 95] on th at bounding box center [241, 93] width 42 height 20
click at [244, 94] on label "Select an option" at bounding box center [241, 93] width 9 height 7
click at [244, 94] on input "Select an option" at bounding box center [240, 93] width 7 height 7
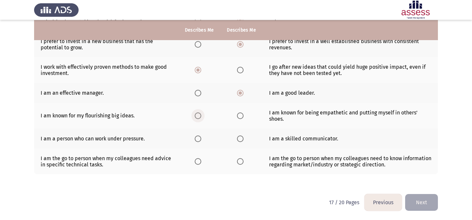
click at [199, 115] on span "Select an option" at bounding box center [198, 115] width 7 height 7
click at [199, 115] on input "Select an option" at bounding box center [198, 115] width 7 height 7
click at [242, 113] on span "Select an option" at bounding box center [240, 115] width 7 height 7
click at [242, 113] on input "Select an option" at bounding box center [240, 115] width 7 height 7
click at [199, 138] on span "Select an option" at bounding box center [198, 138] width 7 height 7
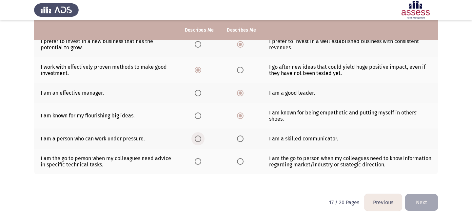
click at [199, 138] on input "Select an option" at bounding box center [198, 138] width 7 height 7
click at [196, 157] on th at bounding box center [199, 161] width 42 height 26
click at [197, 159] on span "Select an option" at bounding box center [198, 161] width 7 height 7
click at [197, 159] on input "Select an option" at bounding box center [198, 161] width 7 height 7
click at [420, 206] on button "Next" at bounding box center [422, 202] width 33 height 17
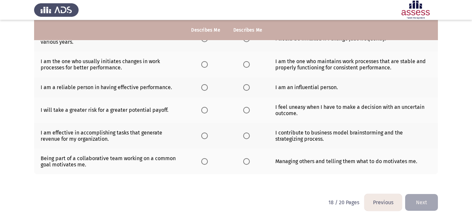
scroll to position [0, 0]
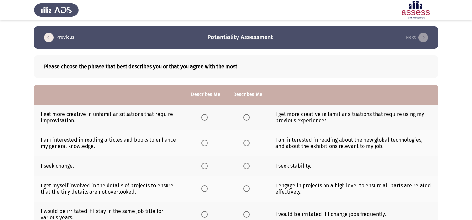
click at [248, 116] on span "Select an option" at bounding box center [246, 117] width 7 height 7
click at [248, 116] on input "Select an option" at bounding box center [246, 117] width 7 height 7
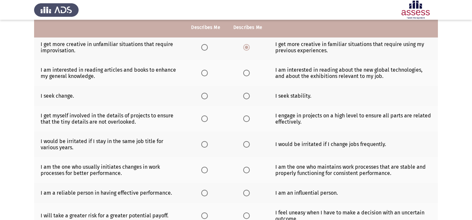
scroll to position [66, 0]
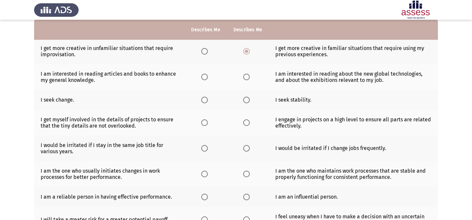
click at [196, 76] on th at bounding box center [206, 77] width 42 height 26
click at [202, 77] on span "Select an option" at bounding box center [204, 76] width 7 height 7
click at [202, 77] on input "Select an option" at bounding box center [204, 76] width 7 height 7
click at [248, 102] on span "Select an option" at bounding box center [246, 99] width 7 height 7
click at [248, 102] on input "Select an option" at bounding box center [246, 99] width 7 height 7
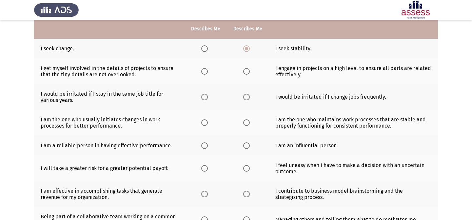
scroll to position [117, 0]
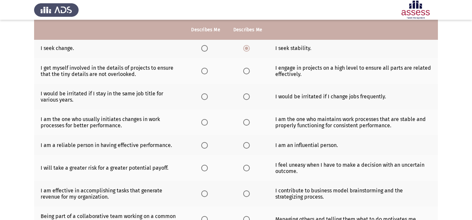
click at [248, 72] on span "Select an option" at bounding box center [246, 71] width 7 height 7
click at [248, 72] on input "Select an option" at bounding box center [246, 71] width 7 height 7
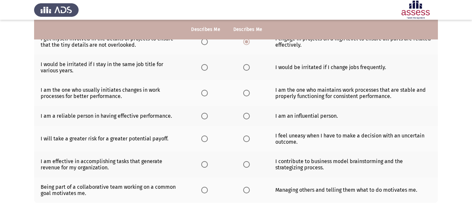
scroll to position [146, 0]
click at [202, 66] on span "Select an option" at bounding box center [204, 67] width 7 height 7
click at [202, 66] on input "Select an option" at bounding box center [204, 67] width 7 height 7
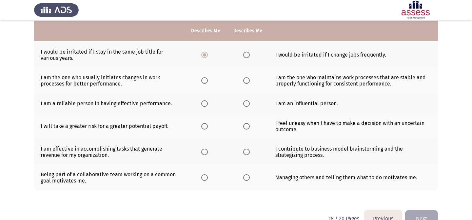
scroll to position [160, 0]
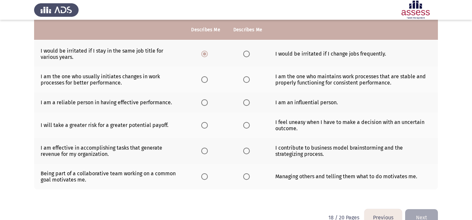
click at [205, 80] on span "Select an option" at bounding box center [204, 79] width 7 height 7
click at [205, 80] on input "Select an option" at bounding box center [204, 79] width 7 height 7
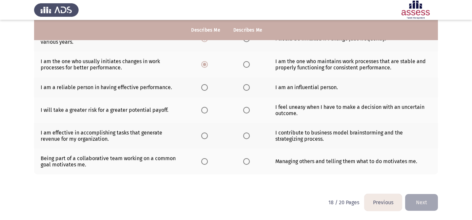
scroll to position [175, 0]
click at [203, 89] on span "Select an option" at bounding box center [204, 87] width 7 height 7
click at [203, 89] on input "Select an option" at bounding box center [204, 87] width 7 height 7
click at [247, 110] on span "Select an option" at bounding box center [246, 110] width 7 height 7
click at [247, 110] on input "Select an option" at bounding box center [246, 110] width 7 height 7
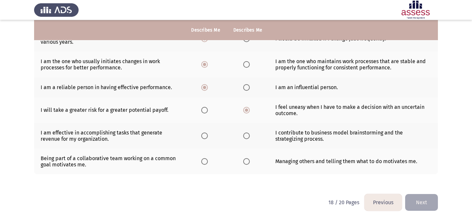
click at [245, 134] on span "Select an option" at bounding box center [246, 135] width 7 height 7
click at [245, 134] on input "Select an option" at bounding box center [246, 135] width 7 height 7
click at [244, 161] on span "Select an option" at bounding box center [246, 161] width 7 height 7
click at [244, 161] on input "Select an option" at bounding box center [246, 161] width 7 height 7
click at [421, 200] on button "Next" at bounding box center [422, 202] width 33 height 17
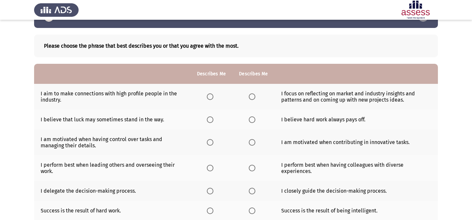
scroll to position [22, 0]
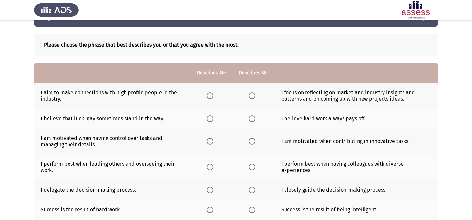
click at [214, 95] on label "Select an option" at bounding box center [211, 95] width 9 height 7
click at [214, 95] on input "Select an option" at bounding box center [210, 95] width 7 height 7
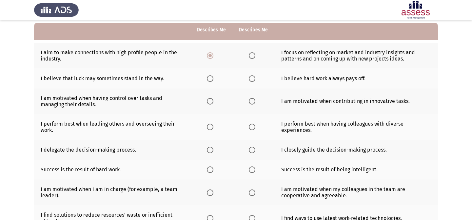
scroll to position [69, 0]
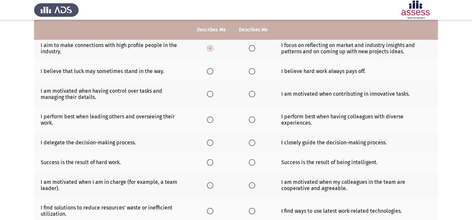
click at [248, 69] on th at bounding box center [254, 71] width 42 height 20
click at [253, 73] on span "Select an option" at bounding box center [252, 71] width 7 height 7
click at [253, 73] on input "Select an option" at bounding box center [252, 71] width 7 height 7
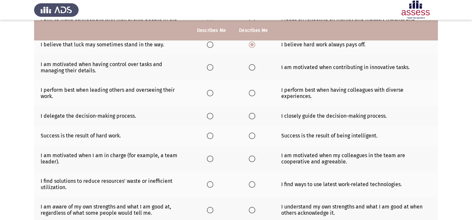
scroll to position [96, 0]
click at [212, 67] on span "Select an option" at bounding box center [210, 67] width 7 height 7
click at [212, 67] on input "Select an option" at bounding box center [210, 67] width 7 height 7
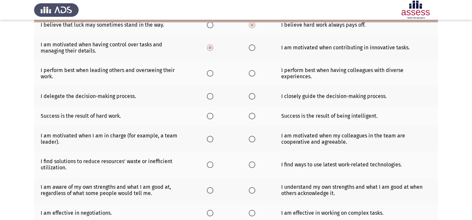
scroll to position [119, 0]
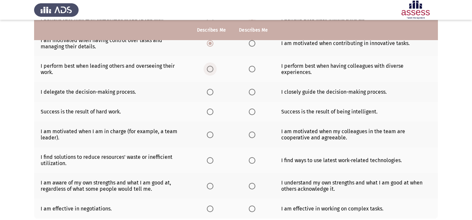
click at [212, 67] on span "Select an option" at bounding box center [210, 69] width 7 height 7
click at [212, 67] on input "Select an option" at bounding box center [210, 69] width 7 height 7
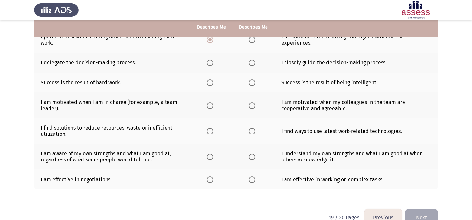
scroll to position [152, 0]
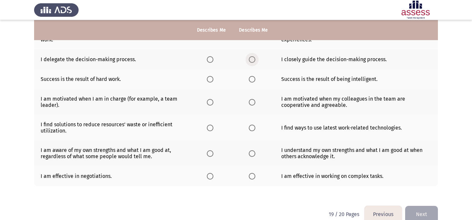
click at [255, 58] on label "Select an option" at bounding box center [253, 59] width 9 height 7
click at [255, 58] on input "Select an option" at bounding box center [252, 59] width 7 height 7
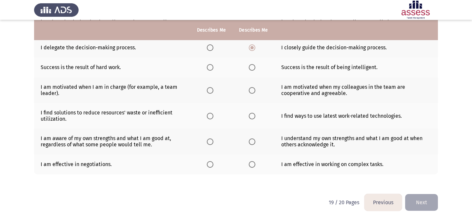
click at [211, 70] on span "Select an option" at bounding box center [210, 67] width 7 height 7
click at [211, 70] on input "Select an option" at bounding box center [210, 67] width 7 height 7
click at [212, 90] on span "Select an option" at bounding box center [210, 90] width 7 height 7
click at [212, 90] on input "Select an option" at bounding box center [210, 90] width 7 height 7
click at [215, 116] on label "Select an option" at bounding box center [211, 116] width 9 height 7
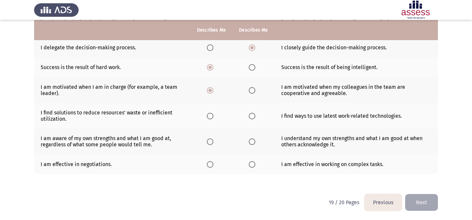
click at [214, 116] on input "Select an option" at bounding box center [210, 116] width 7 height 7
click at [213, 162] on span "Select an option" at bounding box center [210, 164] width 7 height 7
click at [213, 162] on input "Select an option" at bounding box center [210, 164] width 7 height 7
click at [210, 142] on span "Select an option" at bounding box center [210, 141] width 7 height 7
click at [210, 142] on input "Select an option" at bounding box center [210, 141] width 7 height 7
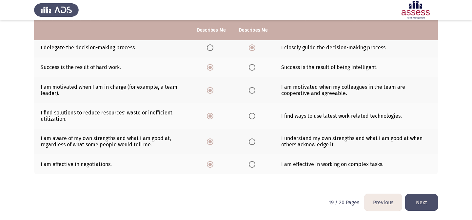
click at [421, 197] on button "Next" at bounding box center [422, 202] width 33 height 17
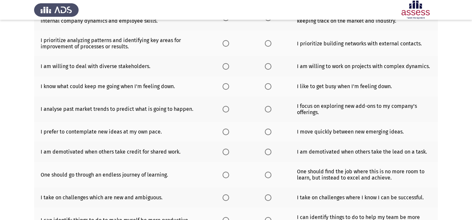
scroll to position [0, 0]
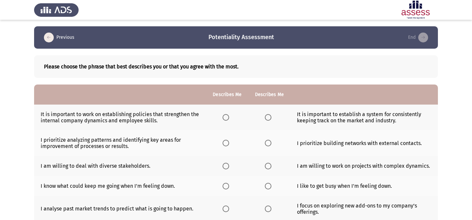
click at [225, 118] on span "Select an option" at bounding box center [226, 117] width 7 height 7
click at [225, 118] on input "Select an option" at bounding box center [226, 117] width 7 height 7
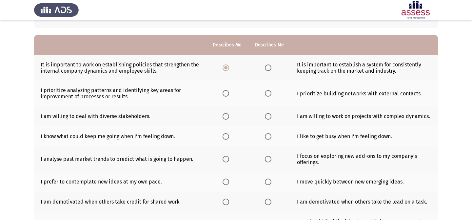
scroll to position [51, 0]
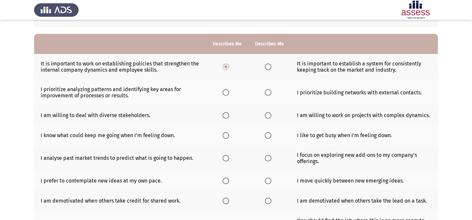
click at [268, 112] on span "Select an option" at bounding box center [268, 115] width 7 height 7
click at [268, 112] on input "Select an option" at bounding box center [268, 115] width 7 height 7
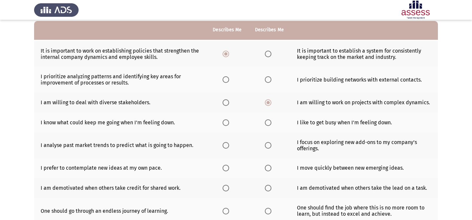
scroll to position [62, 0]
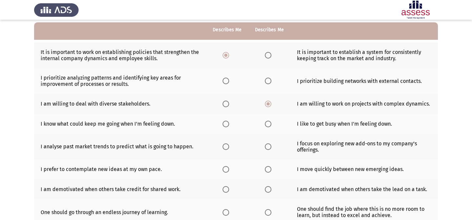
click at [229, 79] on span "Select an option" at bounding box center [226, 80] width 7 height 7
click at [229, 79] on input "Select an option" at bounding box center [226, 80] width 7 height 7
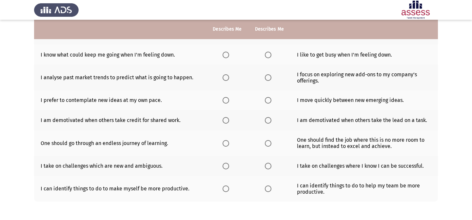
scroll to position [130, 0]
click at [269, 54] on span "Select an option" at bounding box center [268, 55] width 7 height 7
click at [269, 54] on input "Select an option" at bounding box center [268, 55] width 7 height 7
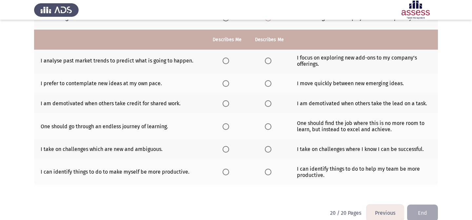
scroll to position [158, 0]
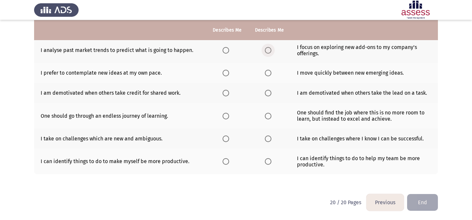
click at [266, 50] on span "Select an option" at bounding box center [268, 50] width 7 height 7
click at [266, 50] on input "Select an option" at bounding box center [268, 50] width 7 height 7
click at [225, 49] on span "Select an option" at bounding box center [226, 50] width 7 height 7
click at [225, 49] on input "Select an option" at bounding box center [226, 50] width 7 height 7
click at [267, 73] on span "Select an option" at bounding box center [268, 73] width 7 height 7
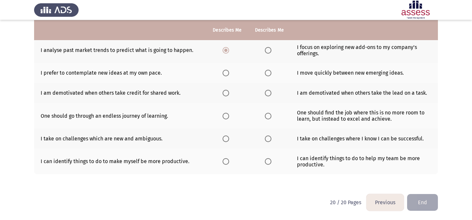
click at [267, 73] on input "Select an option" at bounding box center [268, 73] width 7 height 7
click at [229, 95] on span "Select an option" at bounding box center [226, 93] width 7 height 7
click at [229, 95] on input "Select an option" at bounding box center [226, 93] width 7 height 7
click at [266, 114] on span "Select an option" at bounding box center [268, 116] width 7 height 7
click at [266, 114] on input "Select an option" at bounding box center [268, 116] width 7 height 7
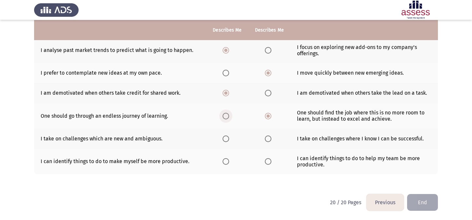
click at [228, 115] on span "Select an option" at bounding box center [226, 116] width 7 height 7
click at [228, 115] on input "Select an option" at bounding box center [226, 116] width 7 height 7
click at [274, 137] on th at bounding box center [270, 138] width 42 height 20
click at [272, 137] on label "Select an option" at bounding box center [269, 138] width 9 height 7
click at [272, 137] on input "Select an option" at bounding box center [268, 138] width 7 height 7
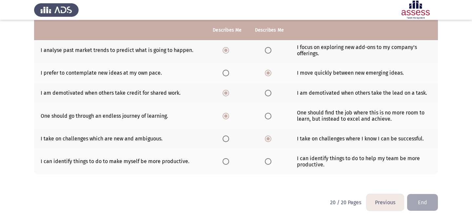
click at [227, 161] on span "Select an option" at bounding box center [226, 161] width 7 height 7
click at [227, 161] on input "Select an option" at bounding box center [226, 161] width 7 height 7
click at [430, 203] on button "End" at bounding box center [423, 202] width 31 height 17
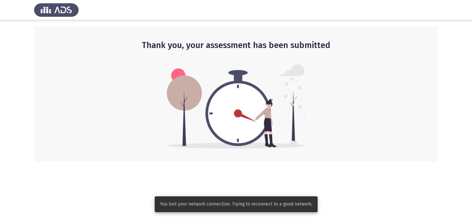
scroll to position [0, 0]
click at [60, 8] on img at bounding box center [56, 10] width 45 height 18
